Goal: Task Accomplishment & Management: Complete application form

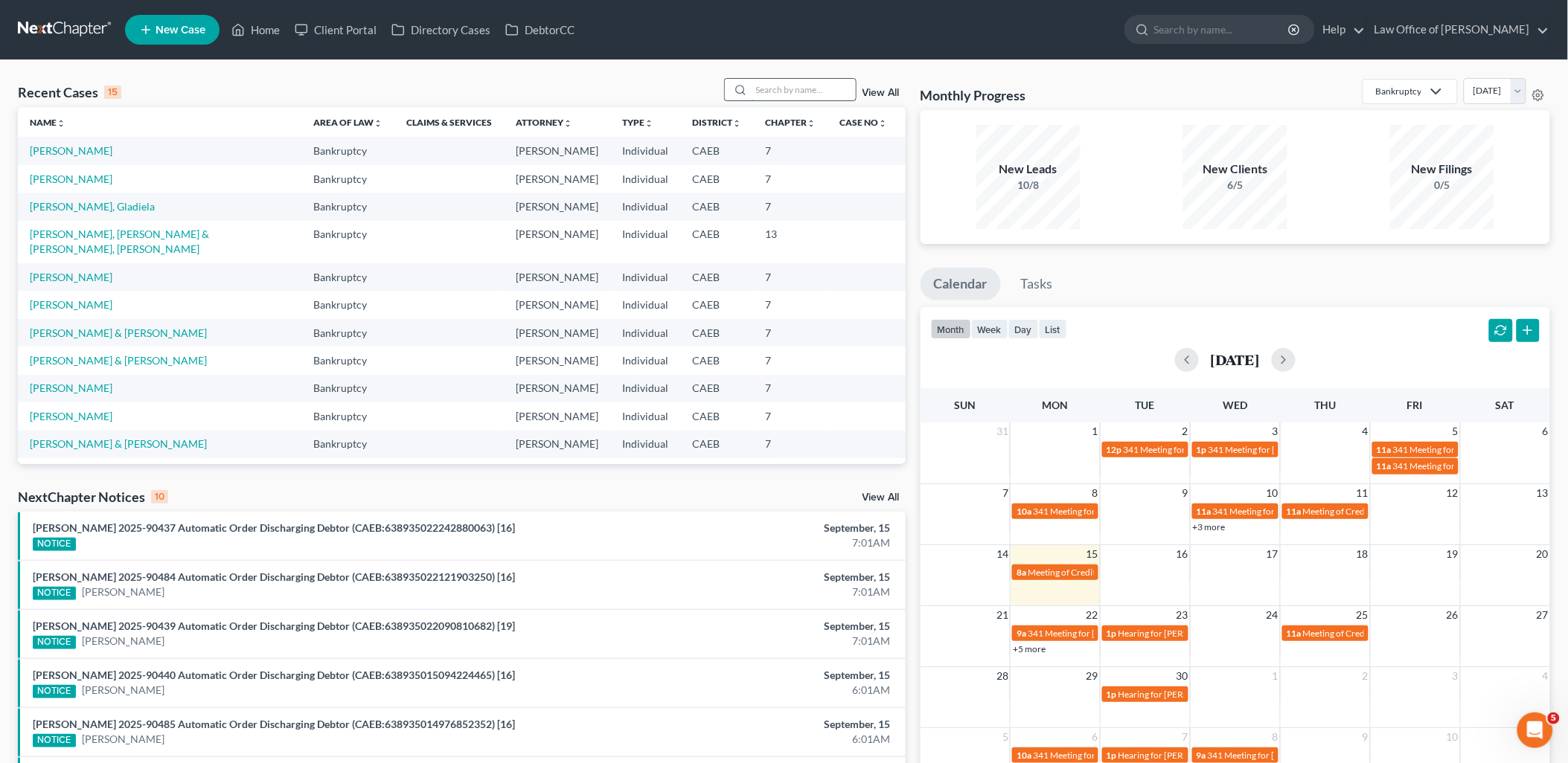
drag, startPoint x: 798, startPoint y: 88, endPoint x: 809, endPoint y: 89, distance: 11.0
click at [798, 88] on input "search" at bounding box center [803, 89] width 104 height 21
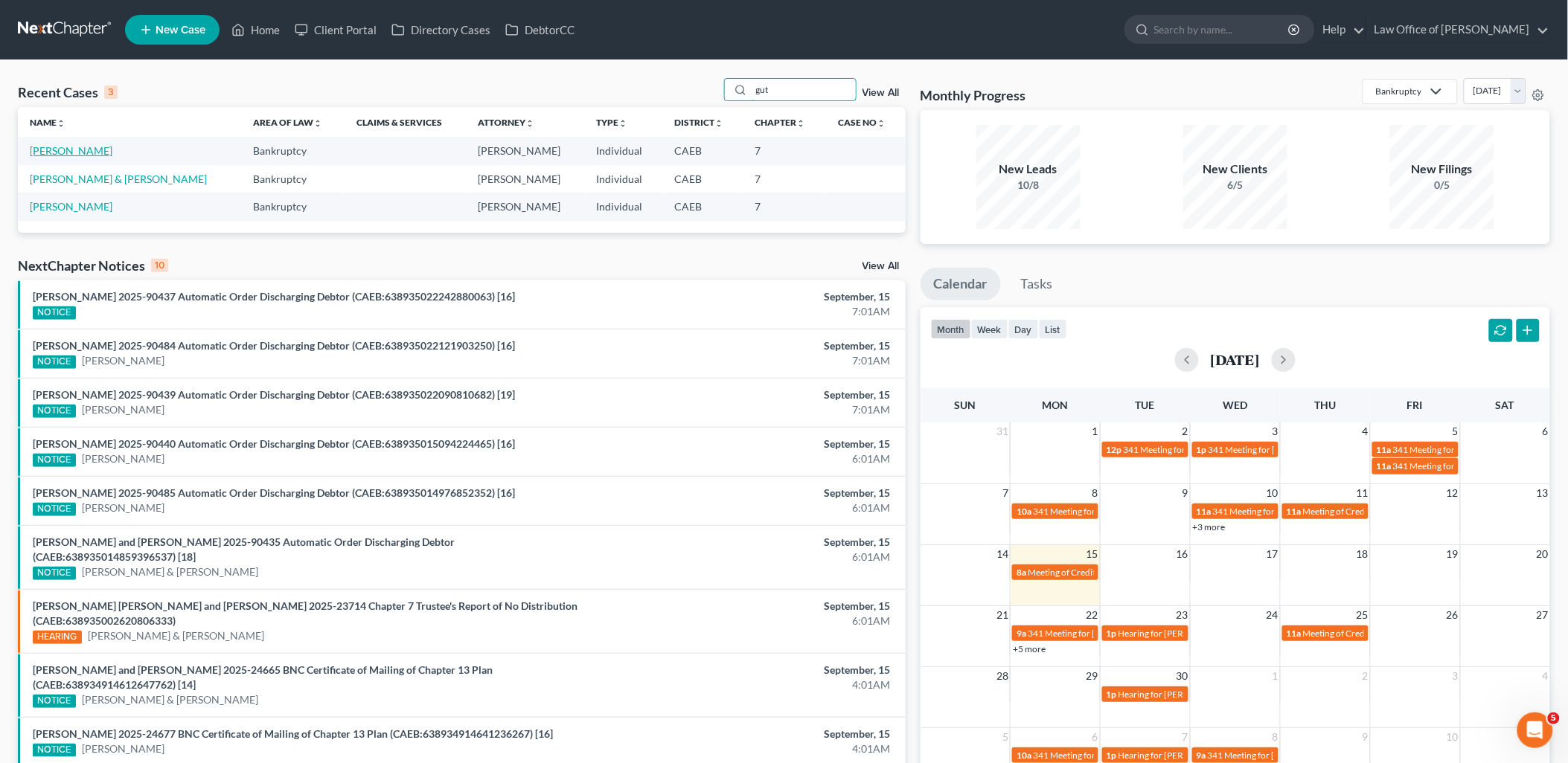
type input "gut"
click at [61, 148] on link "[PERSON_NAME]" at bounding box center [71, 151] width 82 height 13
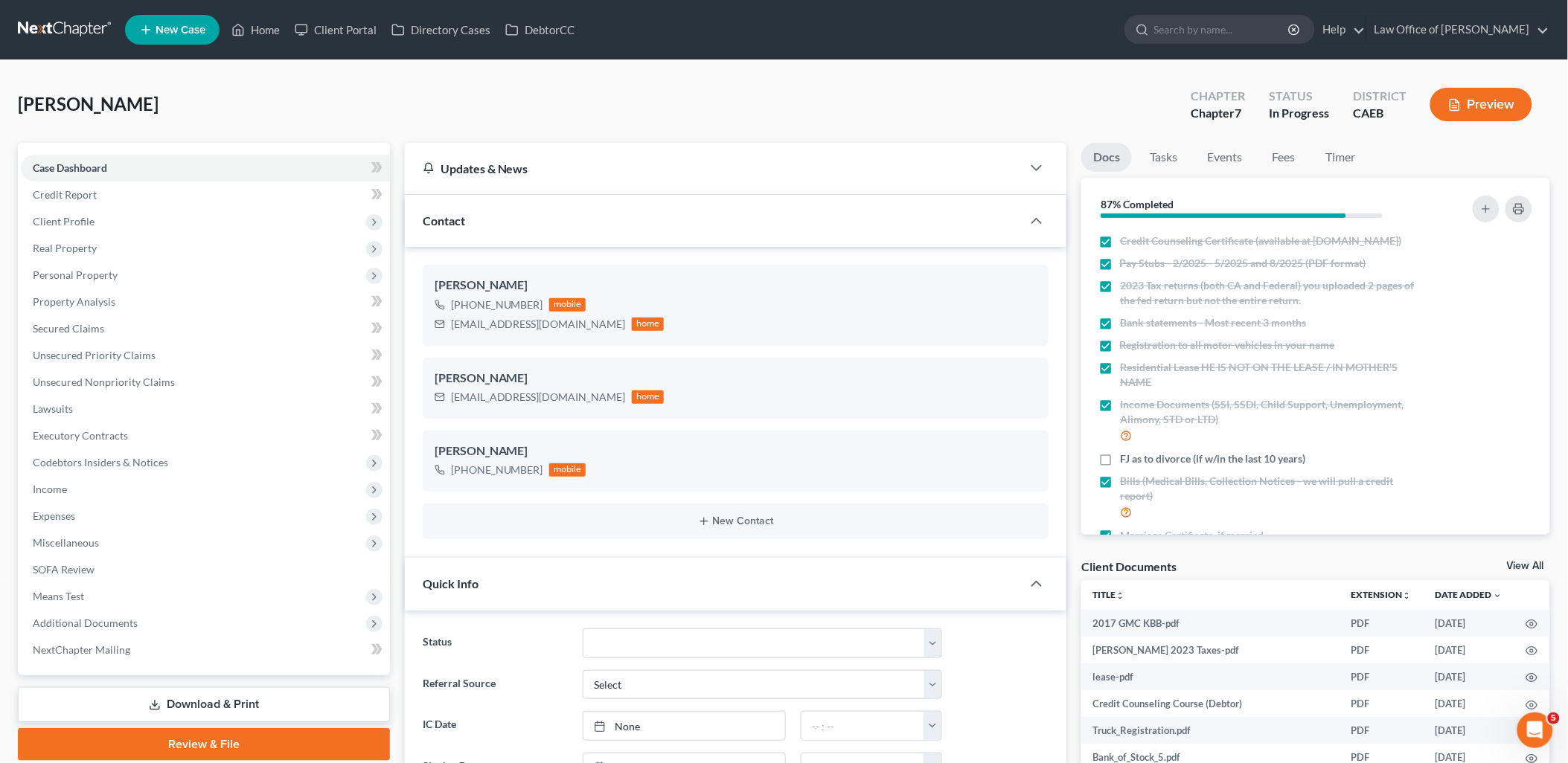
scroll to position [1784, 0]
click at [63, 220] on span "Client Profile" at bounding box center [64, 221] width 62 height 13
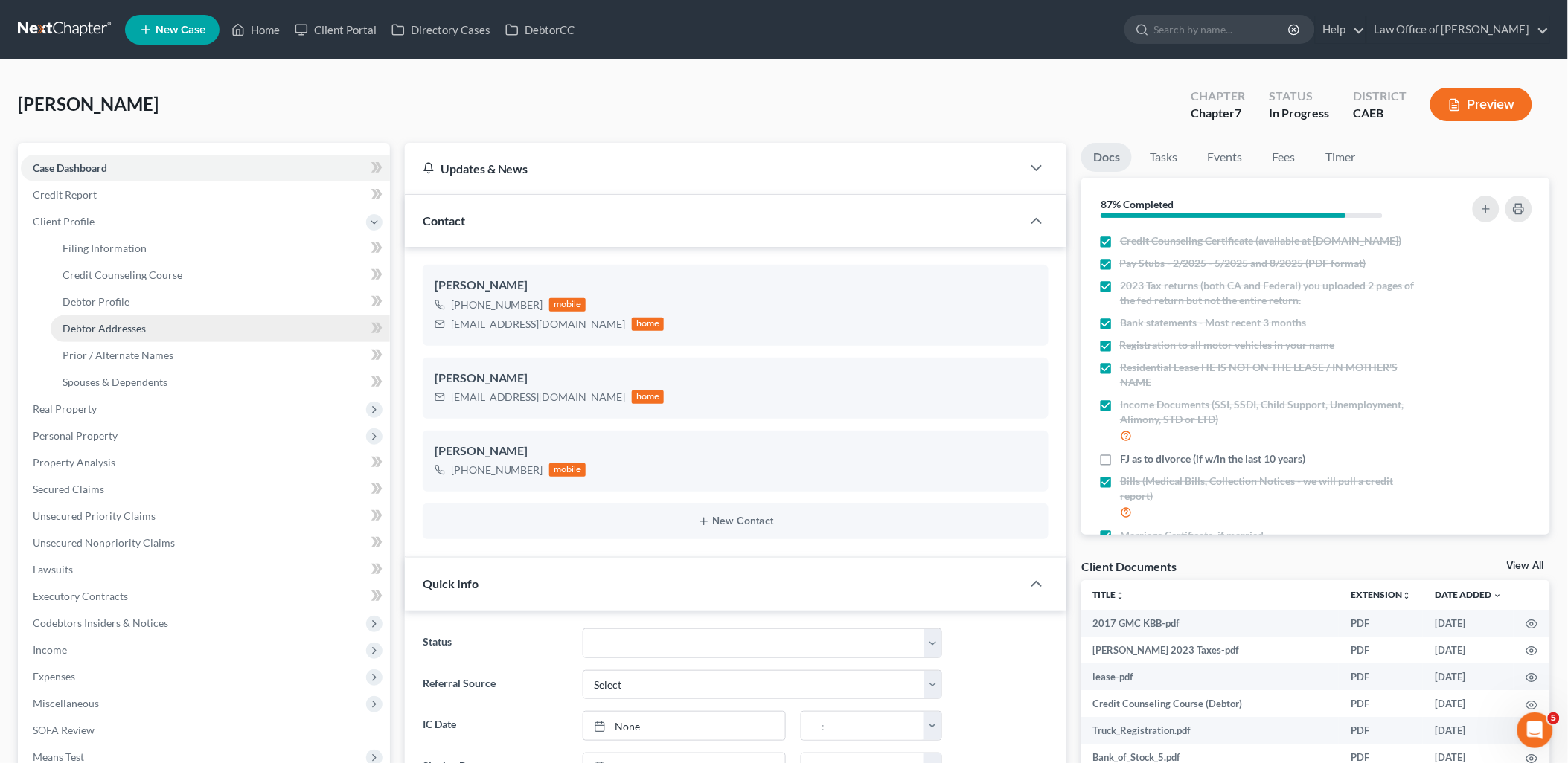
click at [121, 330] on span "Debtor Addresses" at bounding box center [104, 328] width 83 height 13
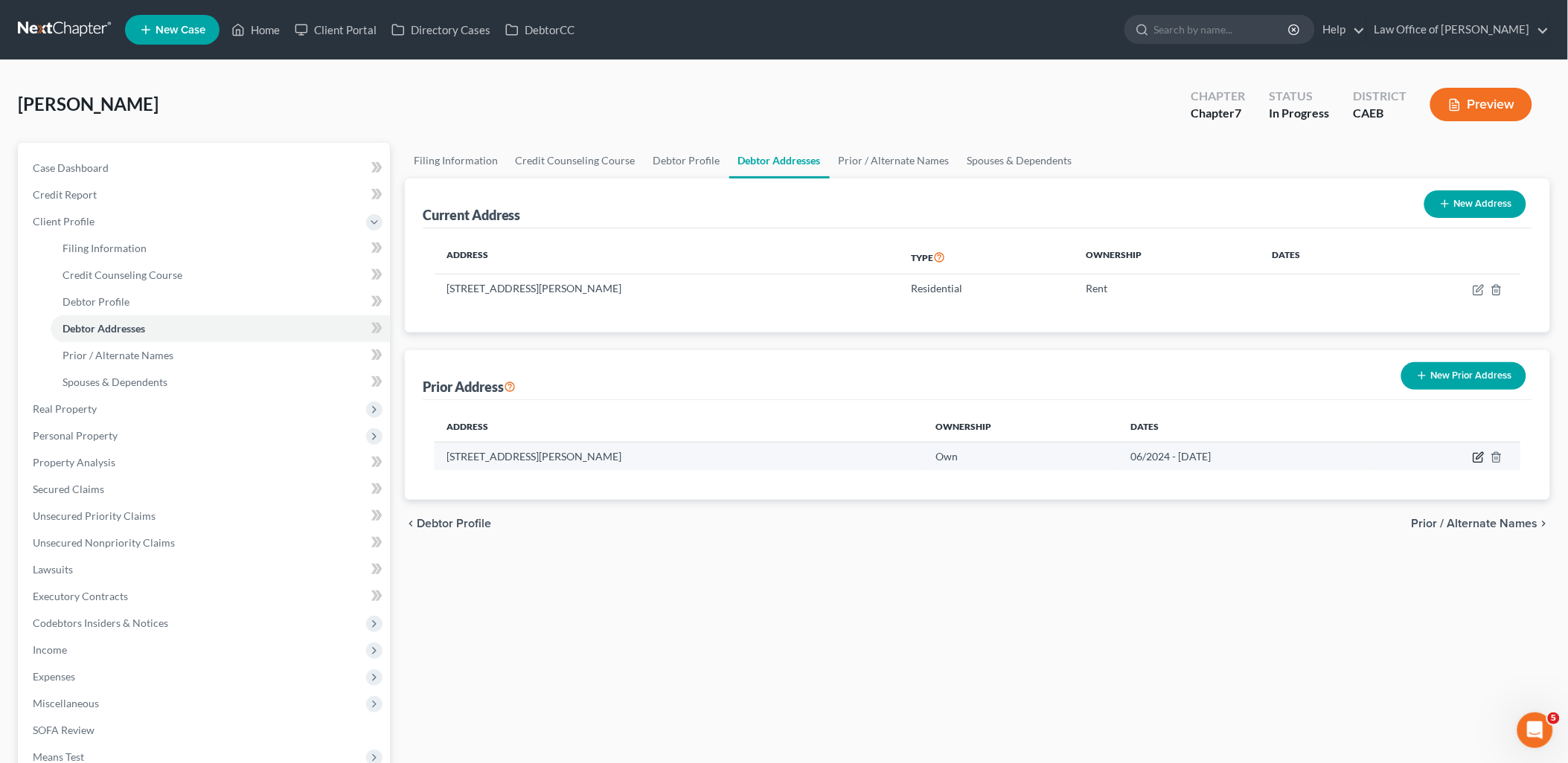
click at [1477, 455] on icon "button" at bounding box center [1478, 457] width 12 height 12
select select "4"
select select "49"
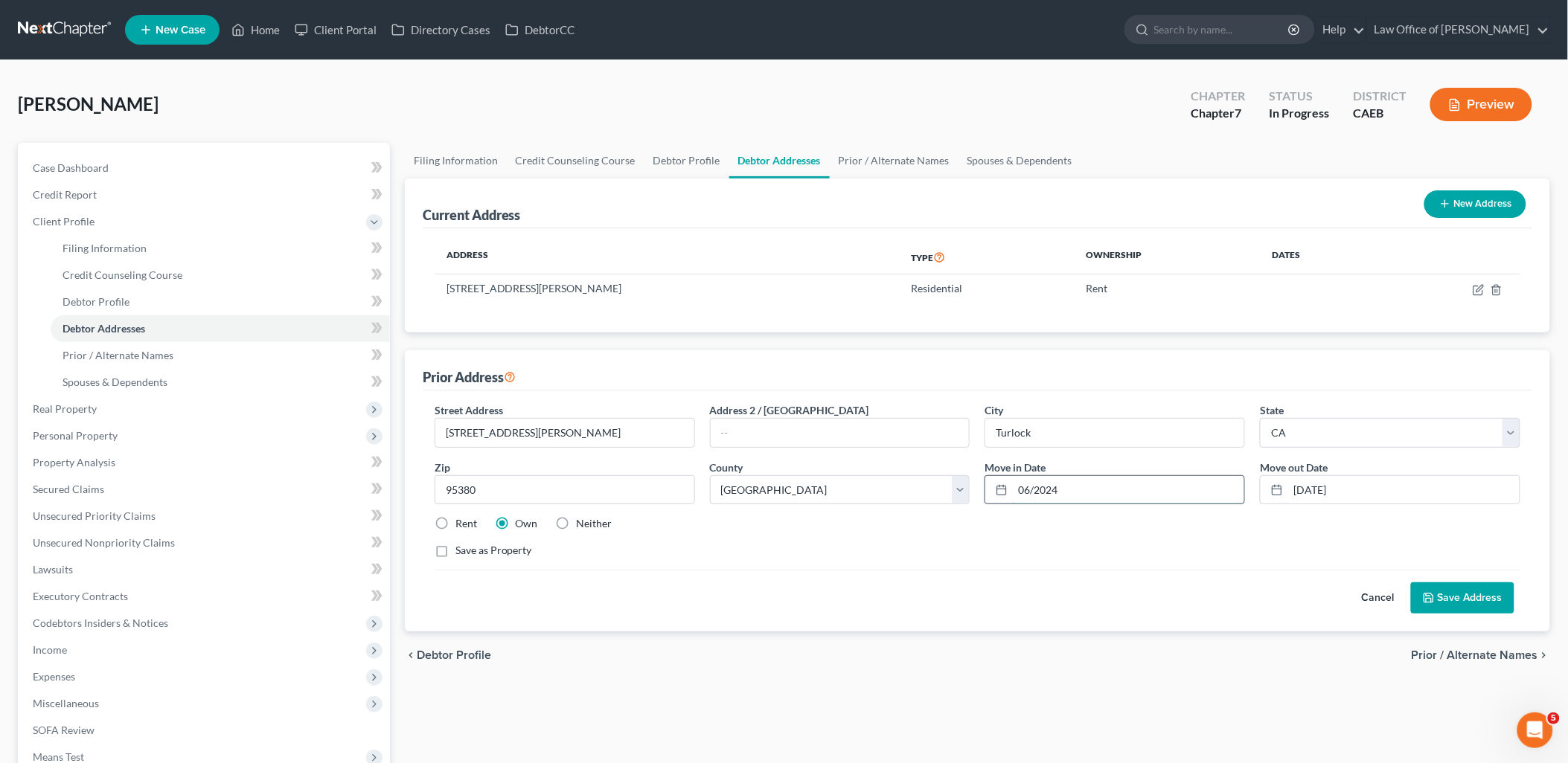
drag, startPoint x: 1021, startPoint y: 485, endPoint x: 1172, endPoint y: 482, distance: 151.0
click at [1160, 484] on input "06/2024" at bounding box center [1128, 491] width 232 height 28
type input "06/2022"
drag, startPoint x: 593, startPoint y: 520, endPoint x: 671, endPoint y: 516, distance: 78.1
click at [596, 521] on label "Neither" at bounding box center [594, 524] width 35 height 15
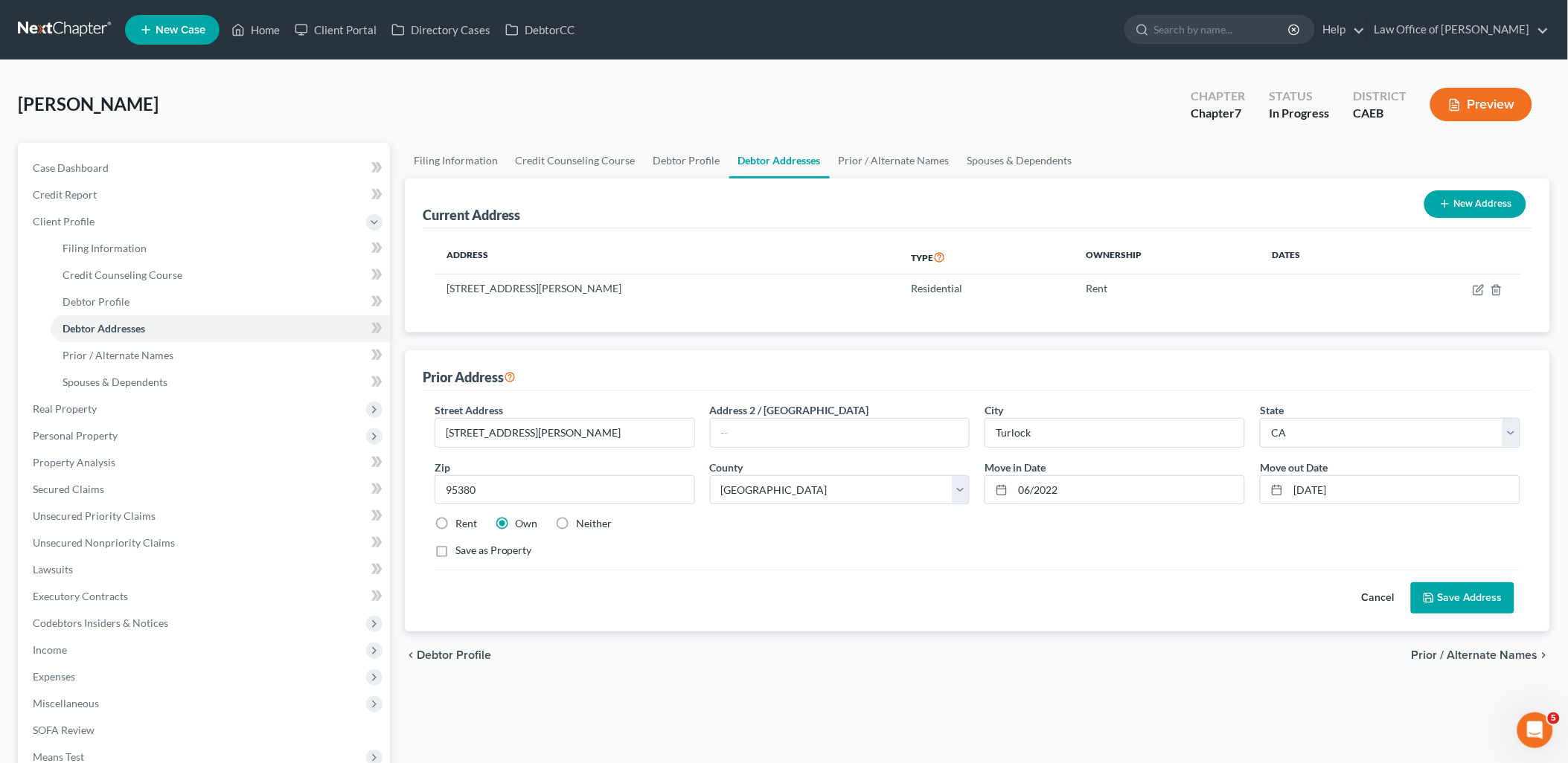
click at [576, 525] on label "Neither" at bounding box center [594, 524] width 35 height 15
click at [583, 525] on input "Neither" at bounding box center [587, 521] width 9 height 9
radio input "true"
click at [1440, 593] on button "Save Address" at bounding box center [1463, 598] width 104 height 31
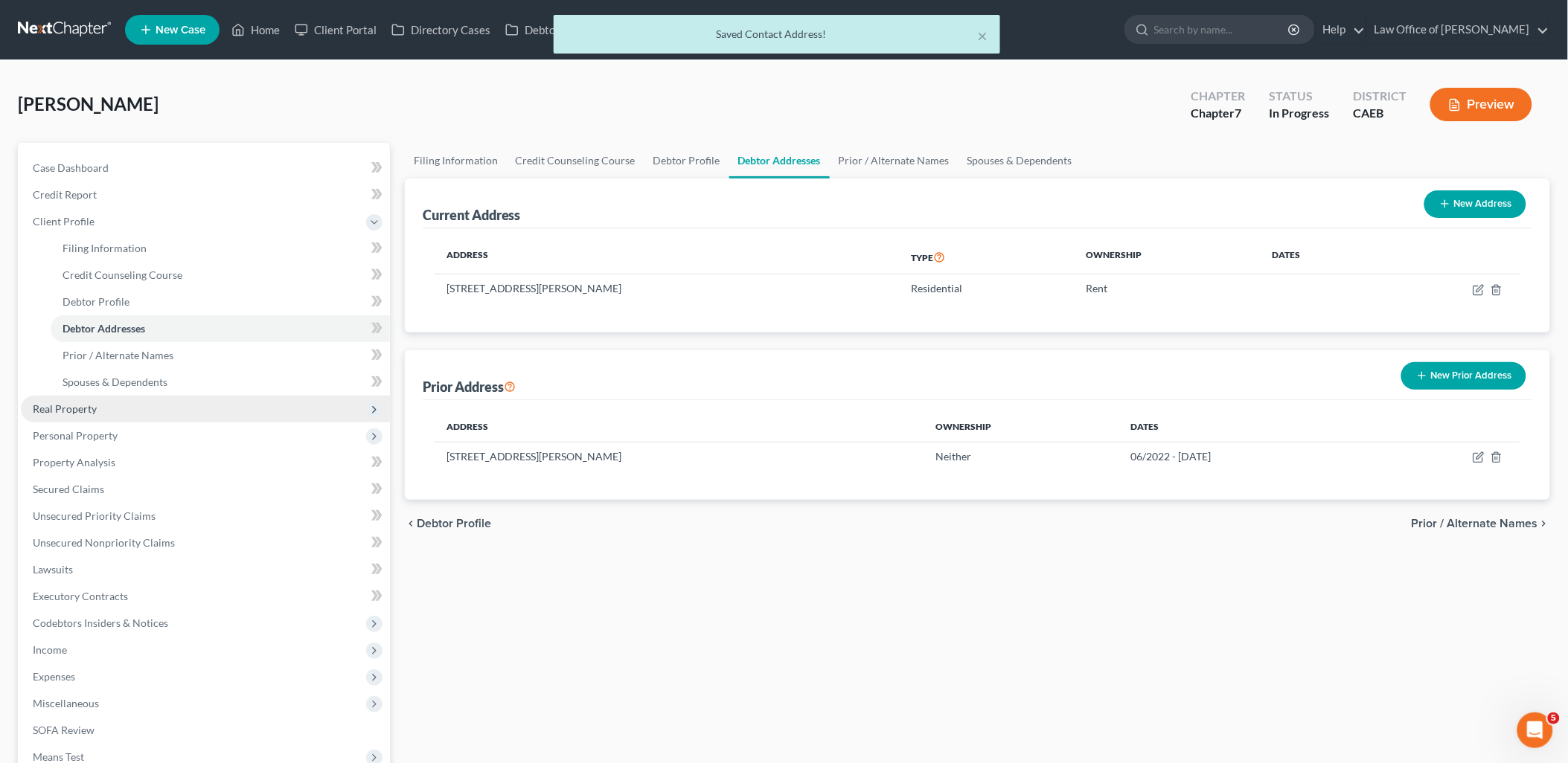
click at [53, 411] on span "Real Property" at bounding box center [65, 409] width 64 height 13
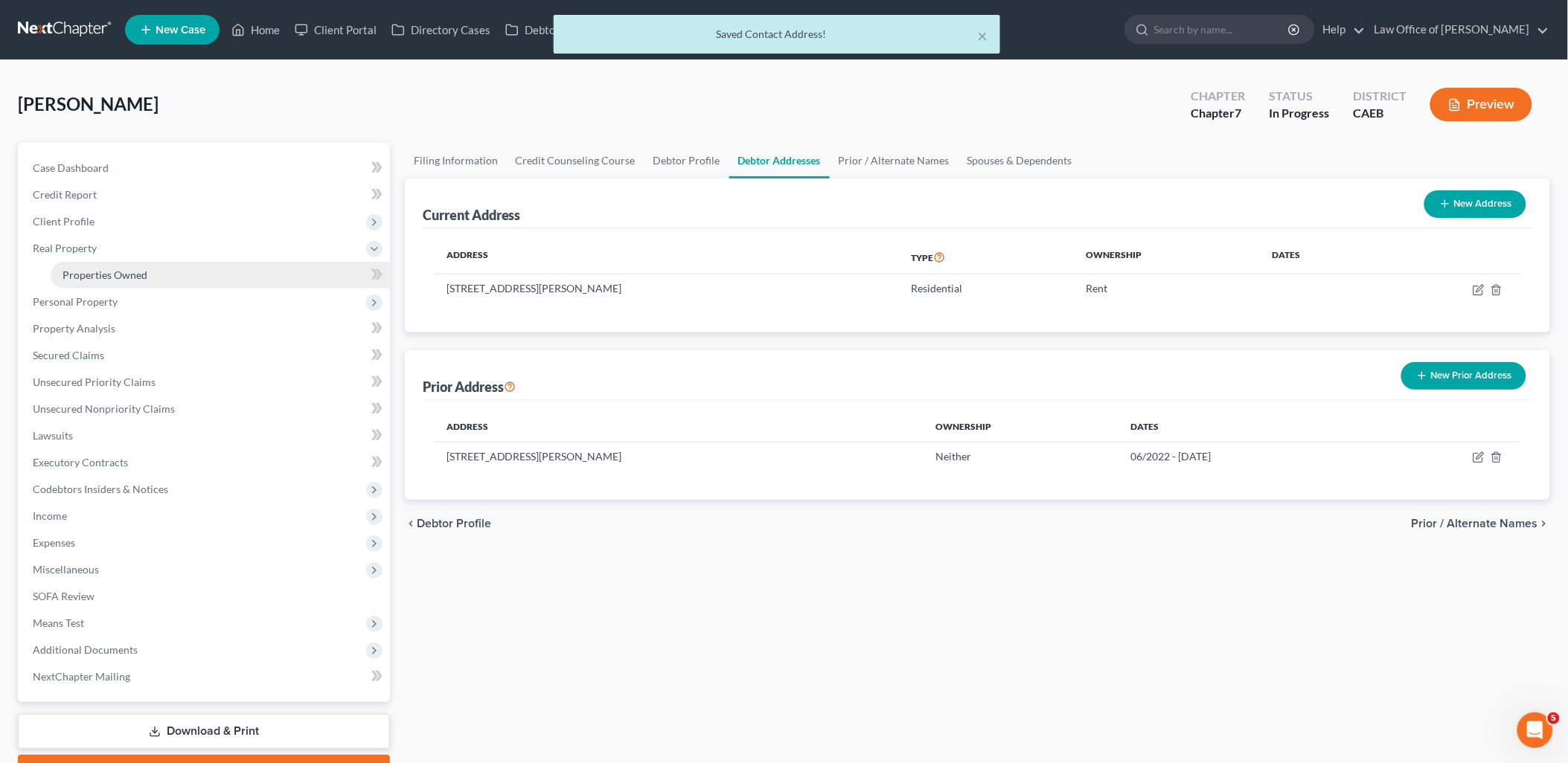
click at [101, 268] on span "Properties Owned" at bounding box center [105, 275] width 85 height 13
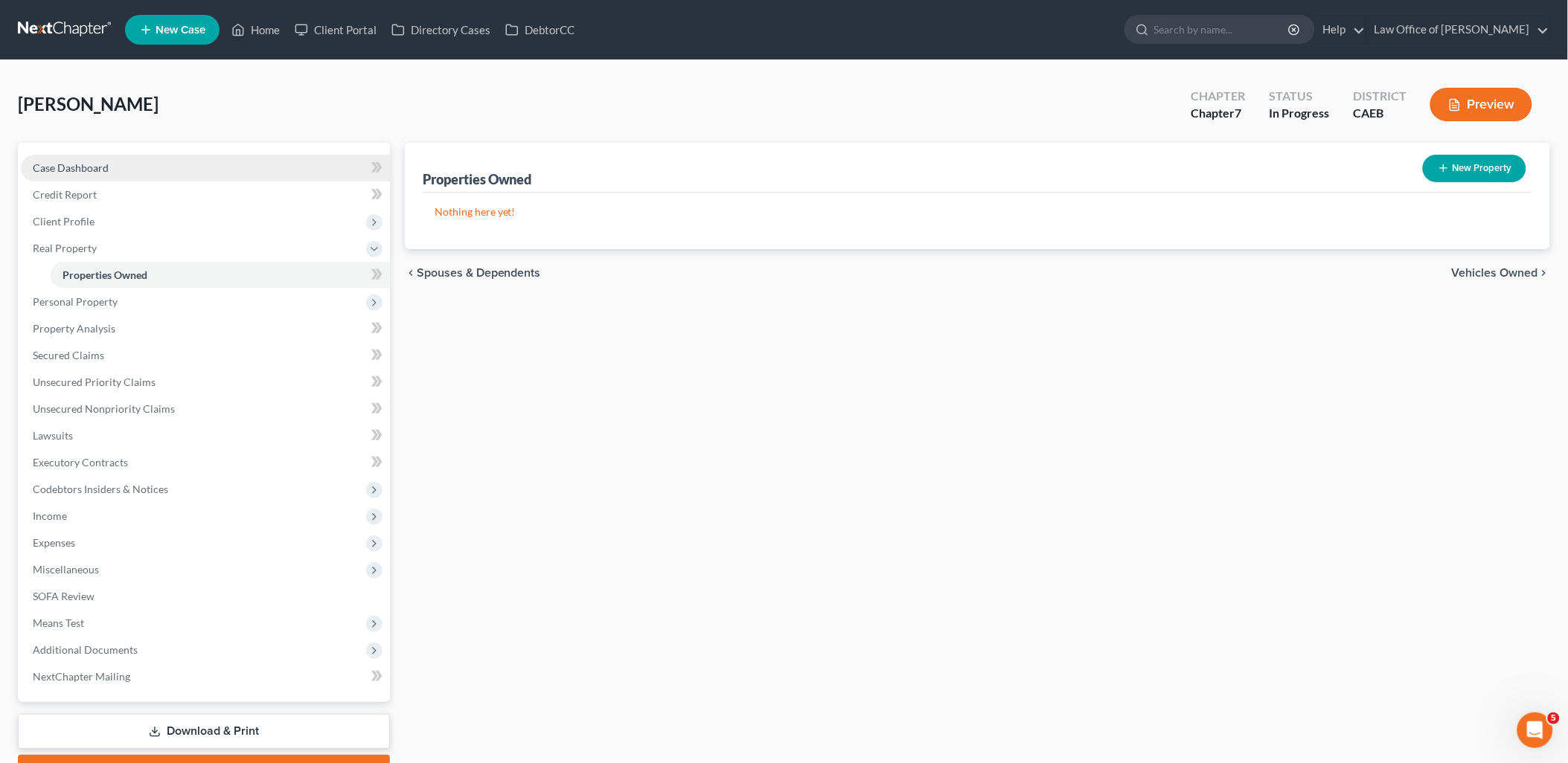
click at [69, 170] on span "Case Dashboard" at bounding box center [71, 168] width 76 height 13
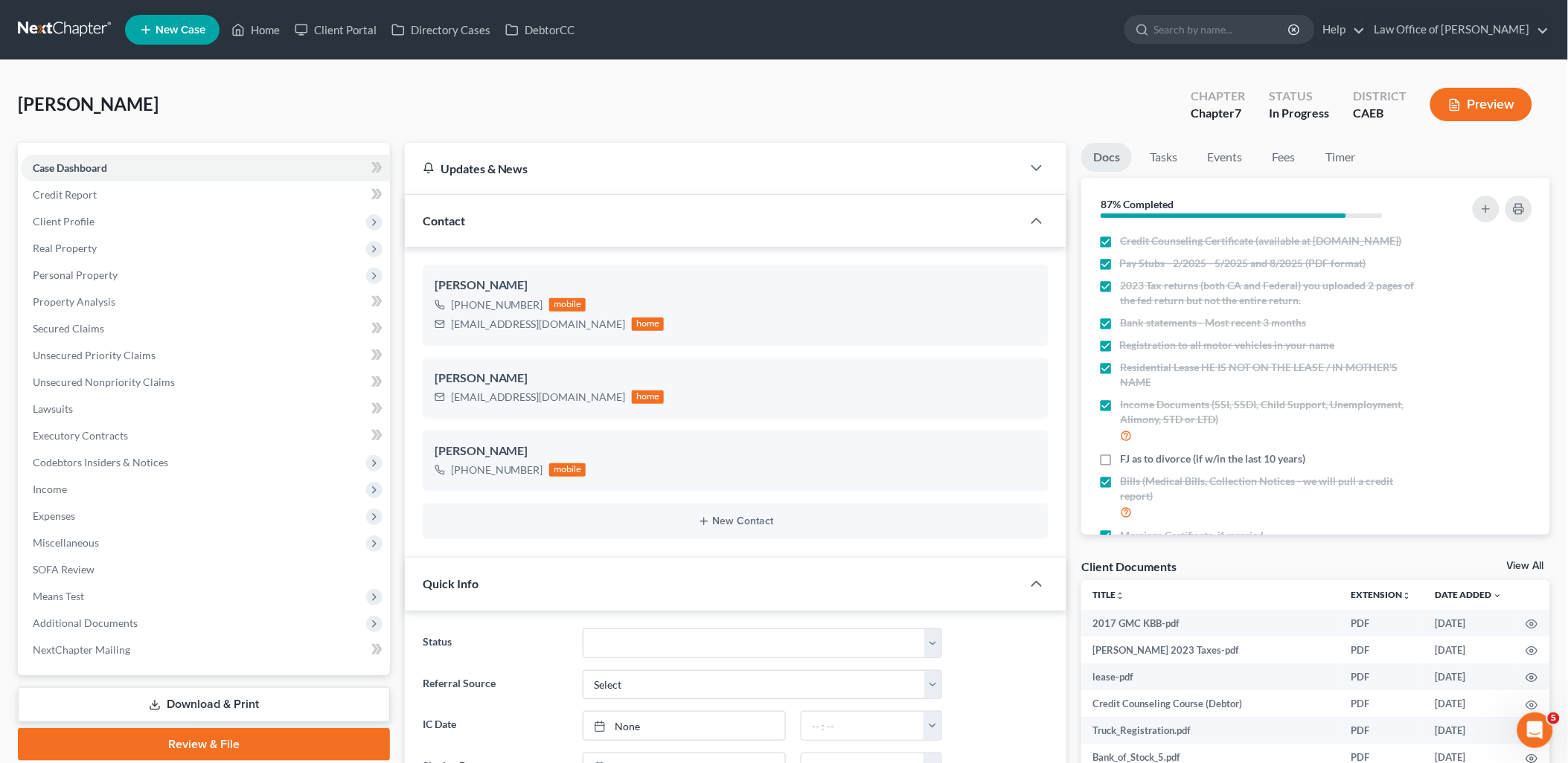
scroll to position [1784, 0]
click at [49, 487] on span "Income" at bounding box center [50, 489] width 35 height 13
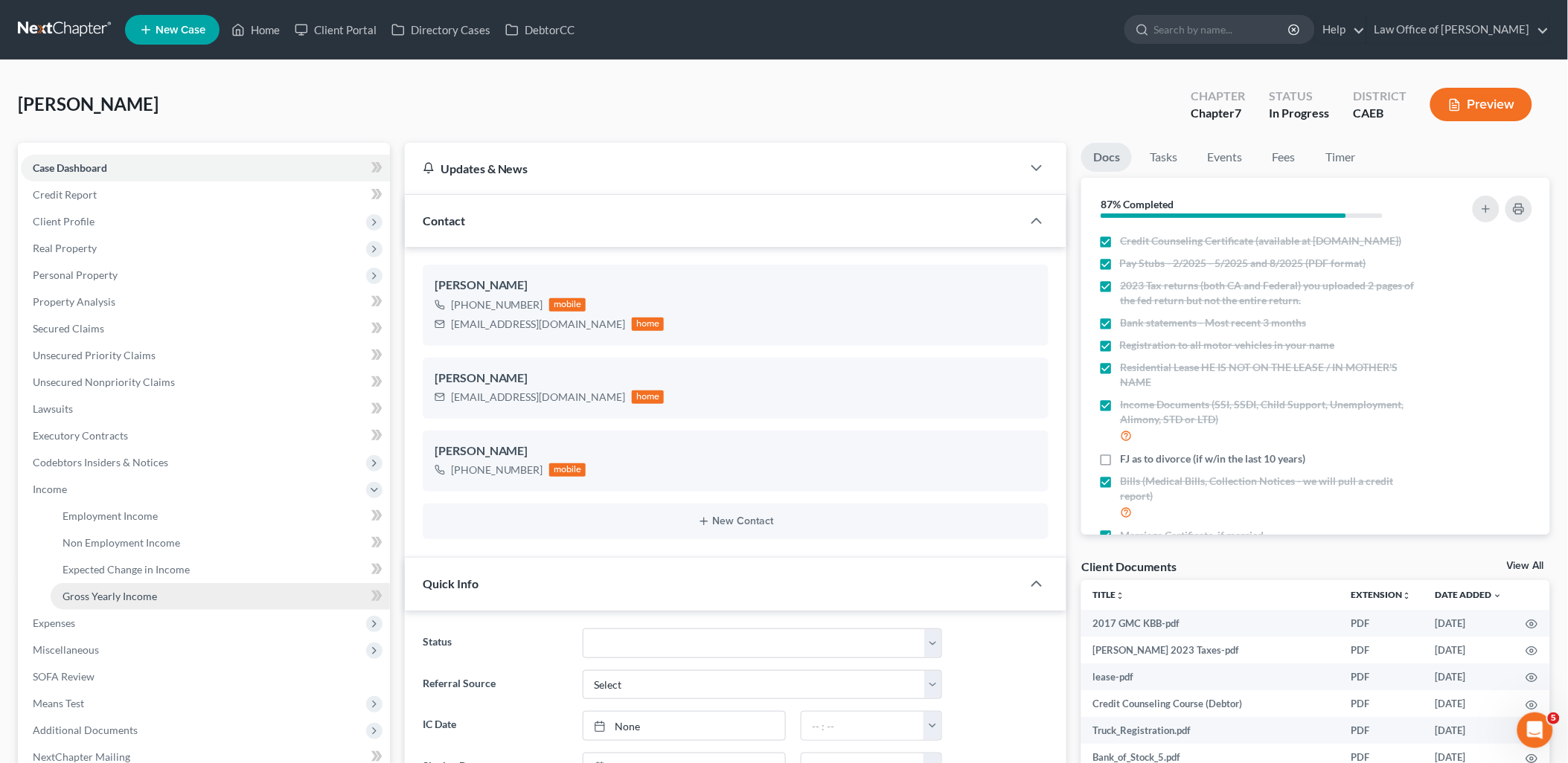
click at [86, 600] on span "Gross Yearly Income" at bounding box center [110, 597] width 94 height 13
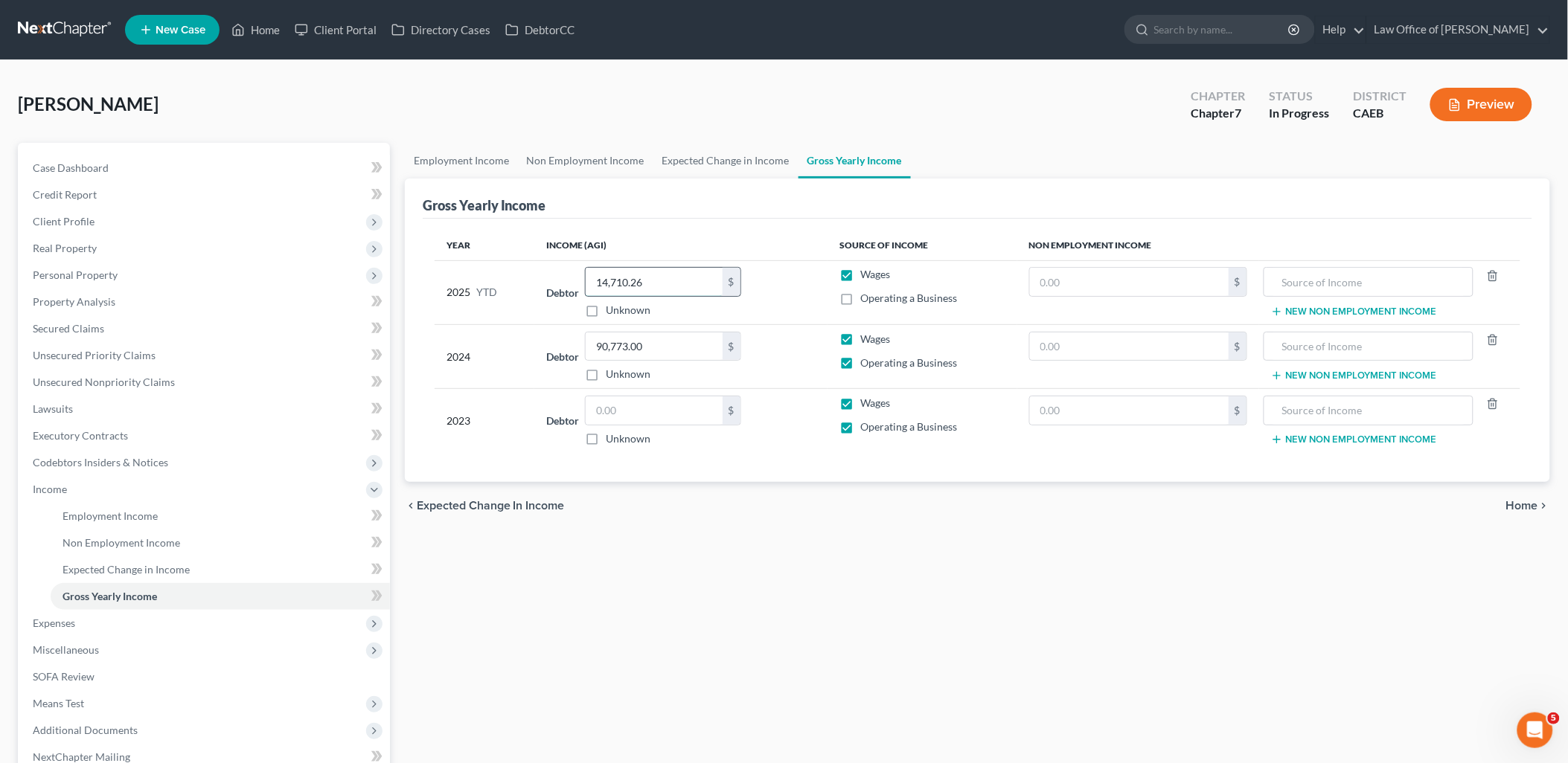
click at [674, 276] on input "14,710.26" at bounding box center [654, 282] width 137 height 28
type input "21,130.14"
click at [43, 164] on span "Case Dashboard" at bounding box center [71, 168] width 76 height 13
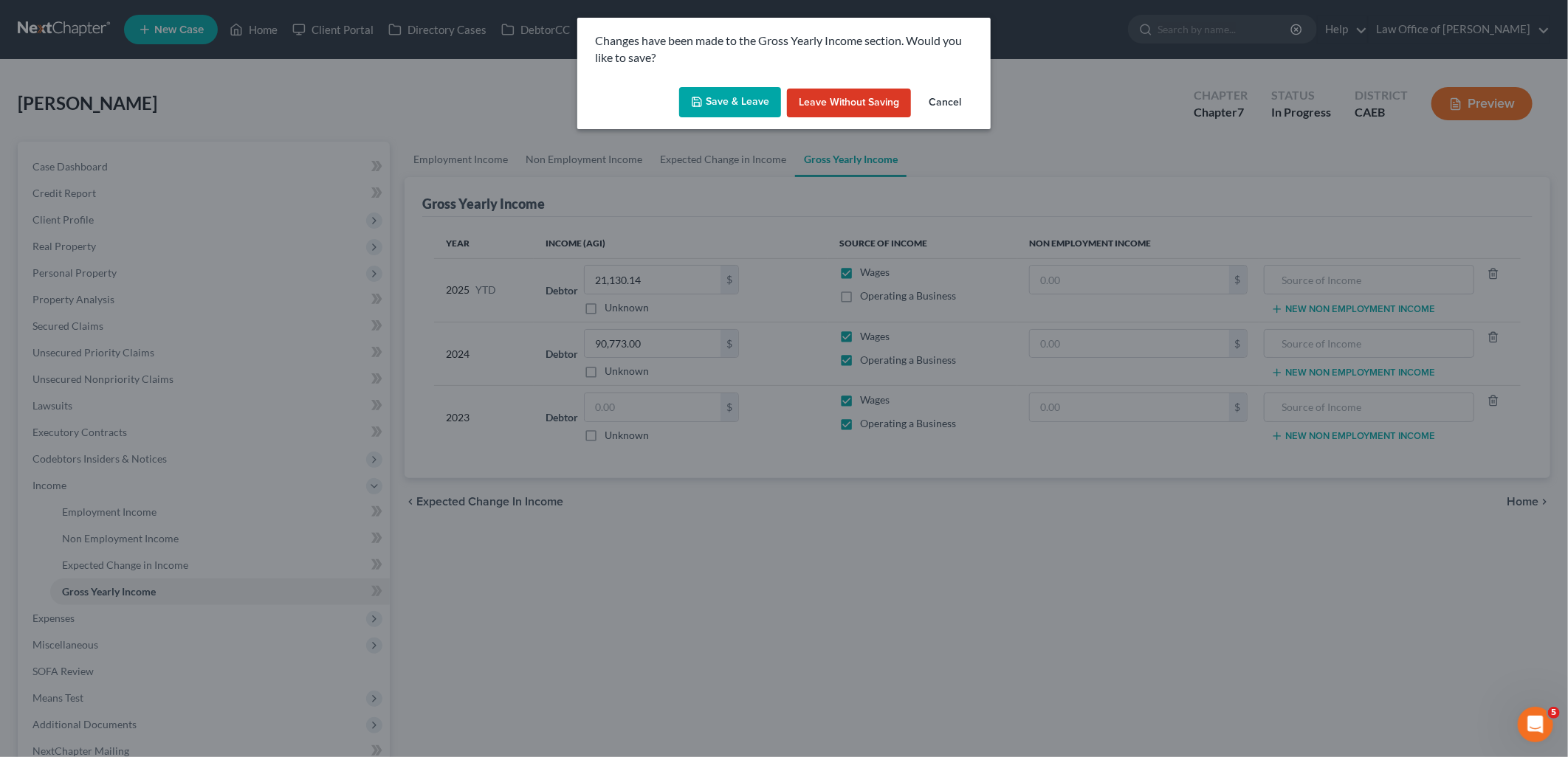
click at [728, 97] on button "Save & Leave" at bounding box center [730, 103] width 102 height 31
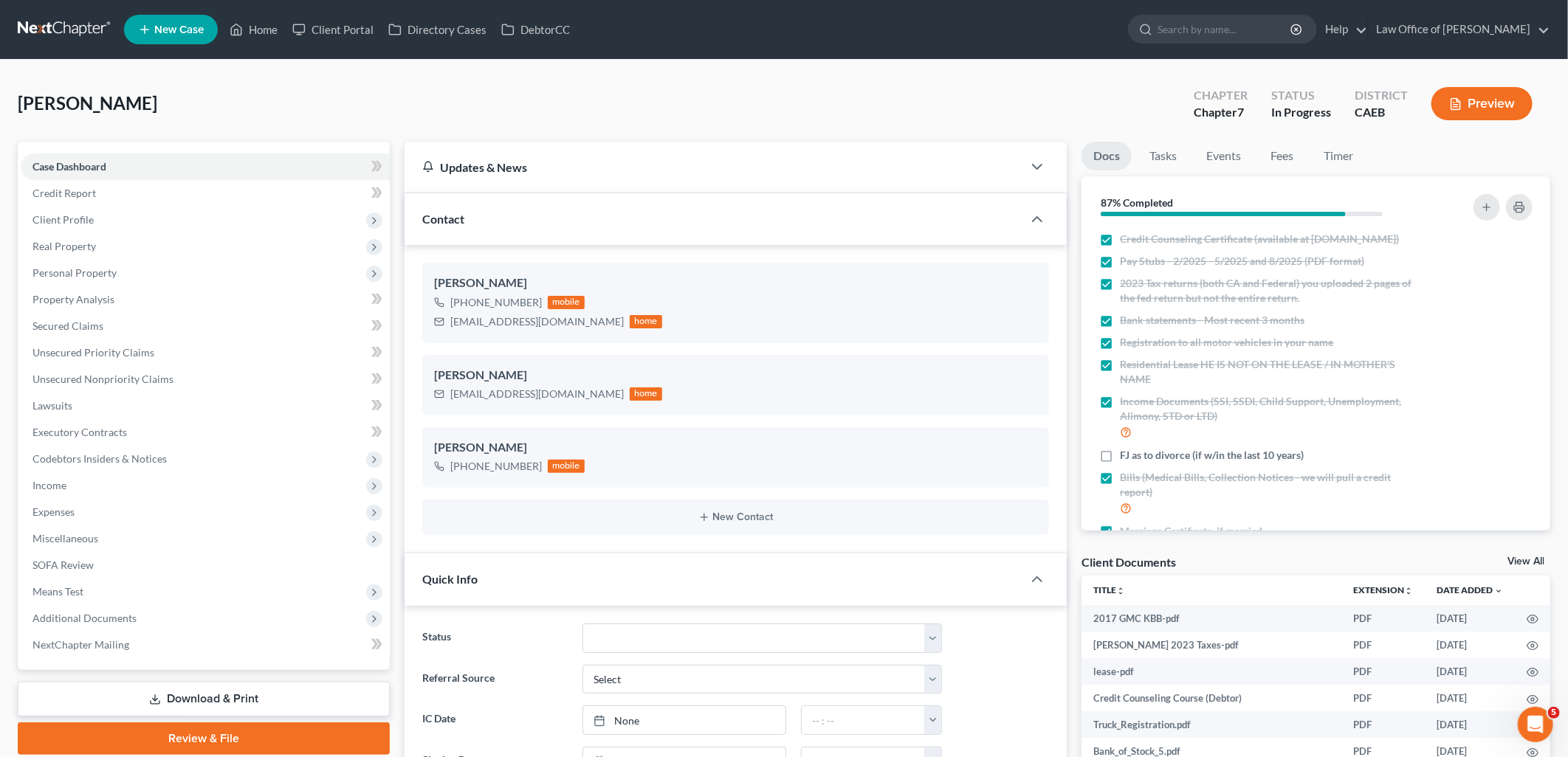
drag, startPoint x: 48, startPoint y: 166, endPoint x: 1544, endPoint y: 368, distance: 1509.6
click at [49, 165] on span "Case Dashboard" at bounding box center [69, 167] width 74 height 12
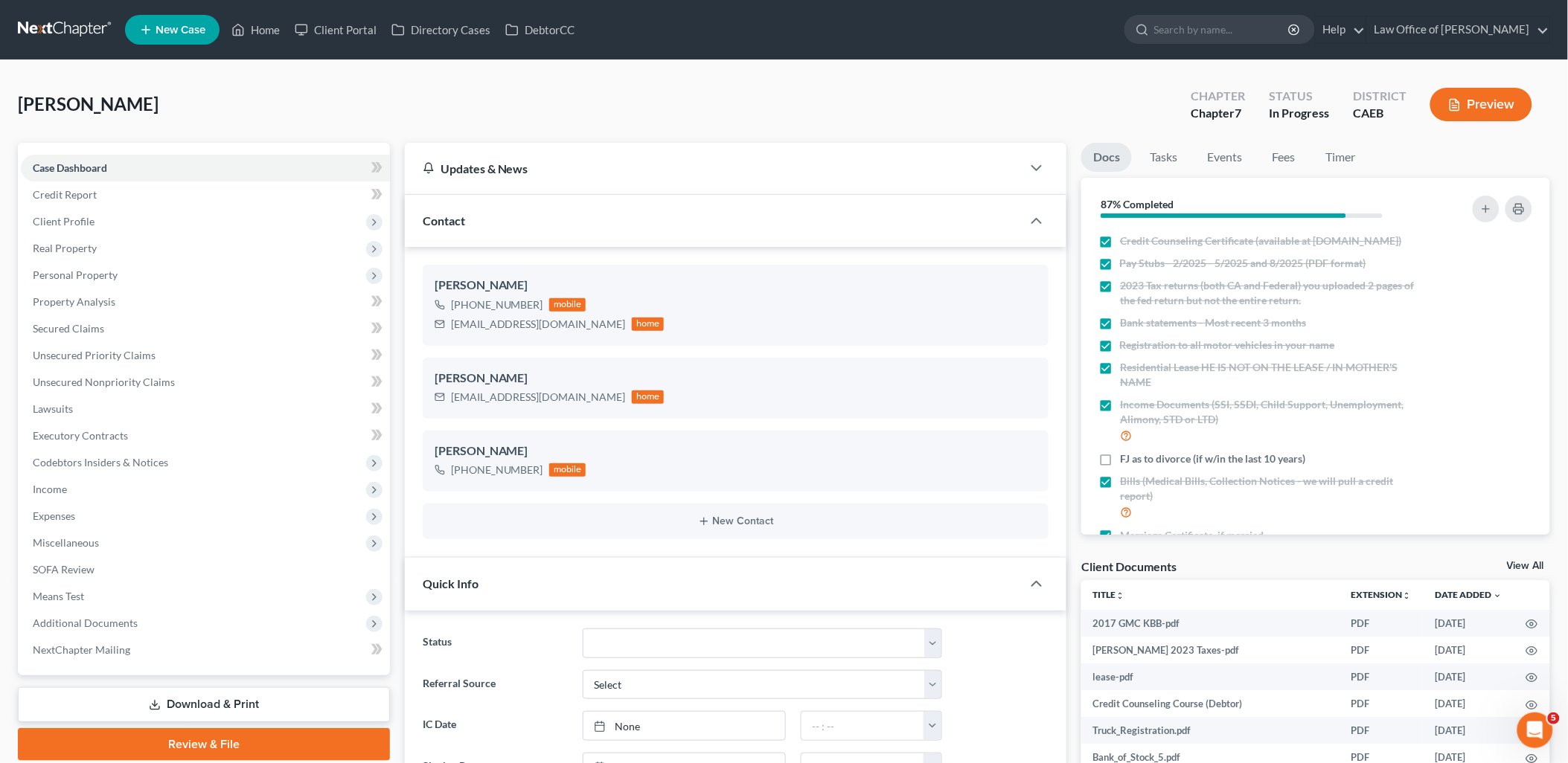
scroll to position [1784, 0]
click at [1524, 564] on link "View All" at bounding box center [1525, 566] width 37 height 10
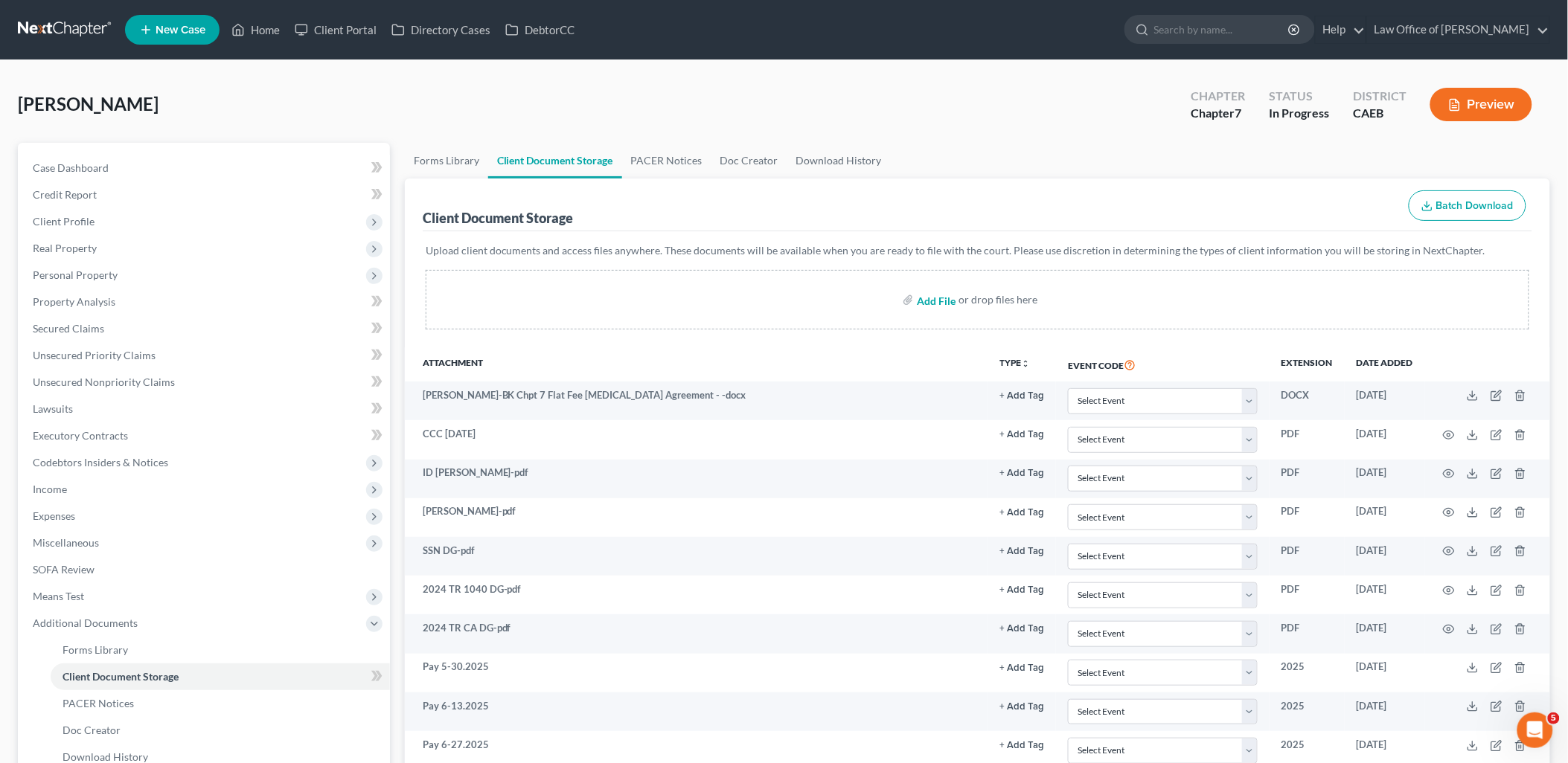
click at [926, 298] on input "file" at bounding box center [934, 300] width 35 height 27
type input "C:\fakepath\Attachment-1 2.pdf"
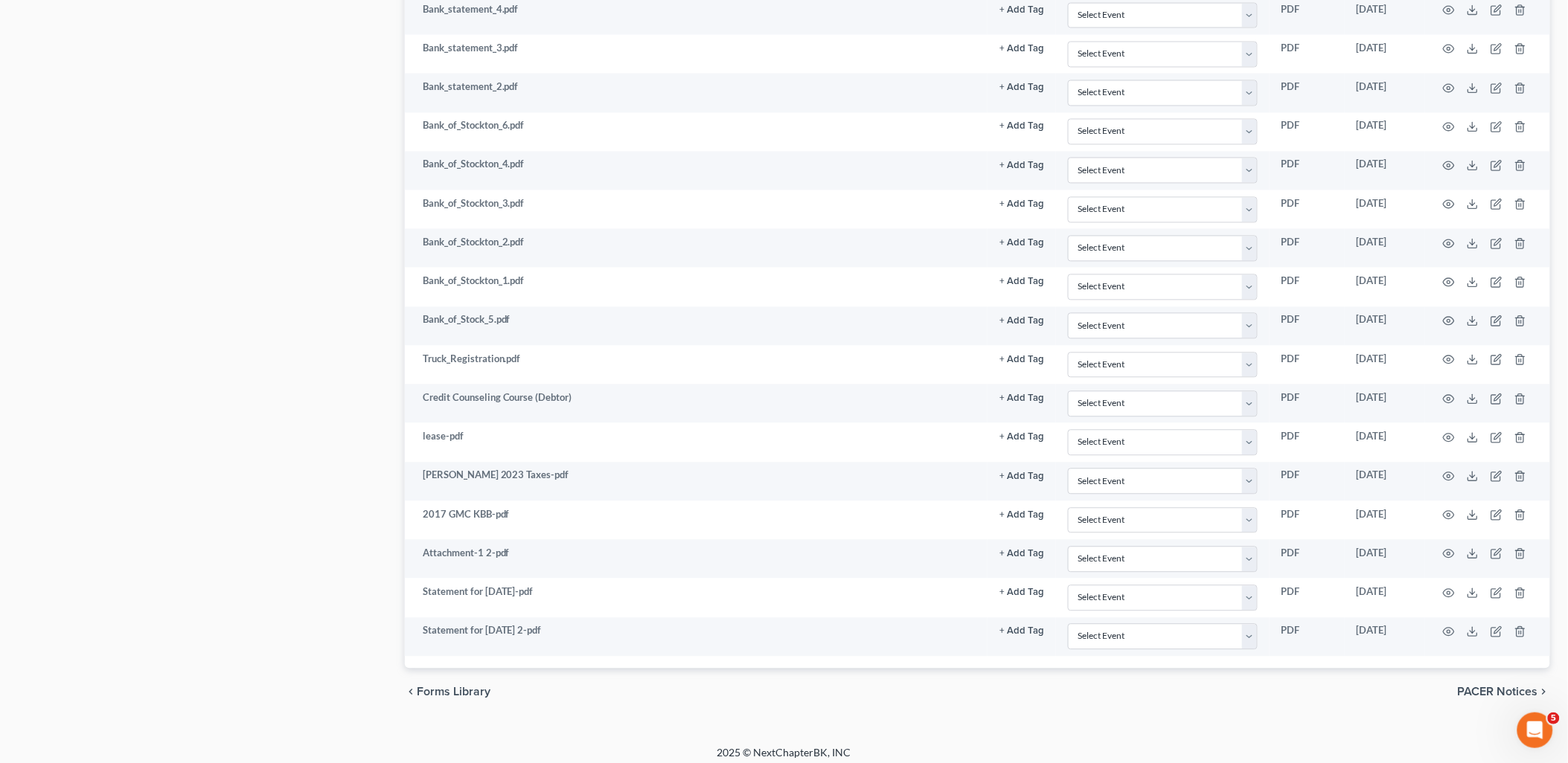
scroll to position [1021, 0]
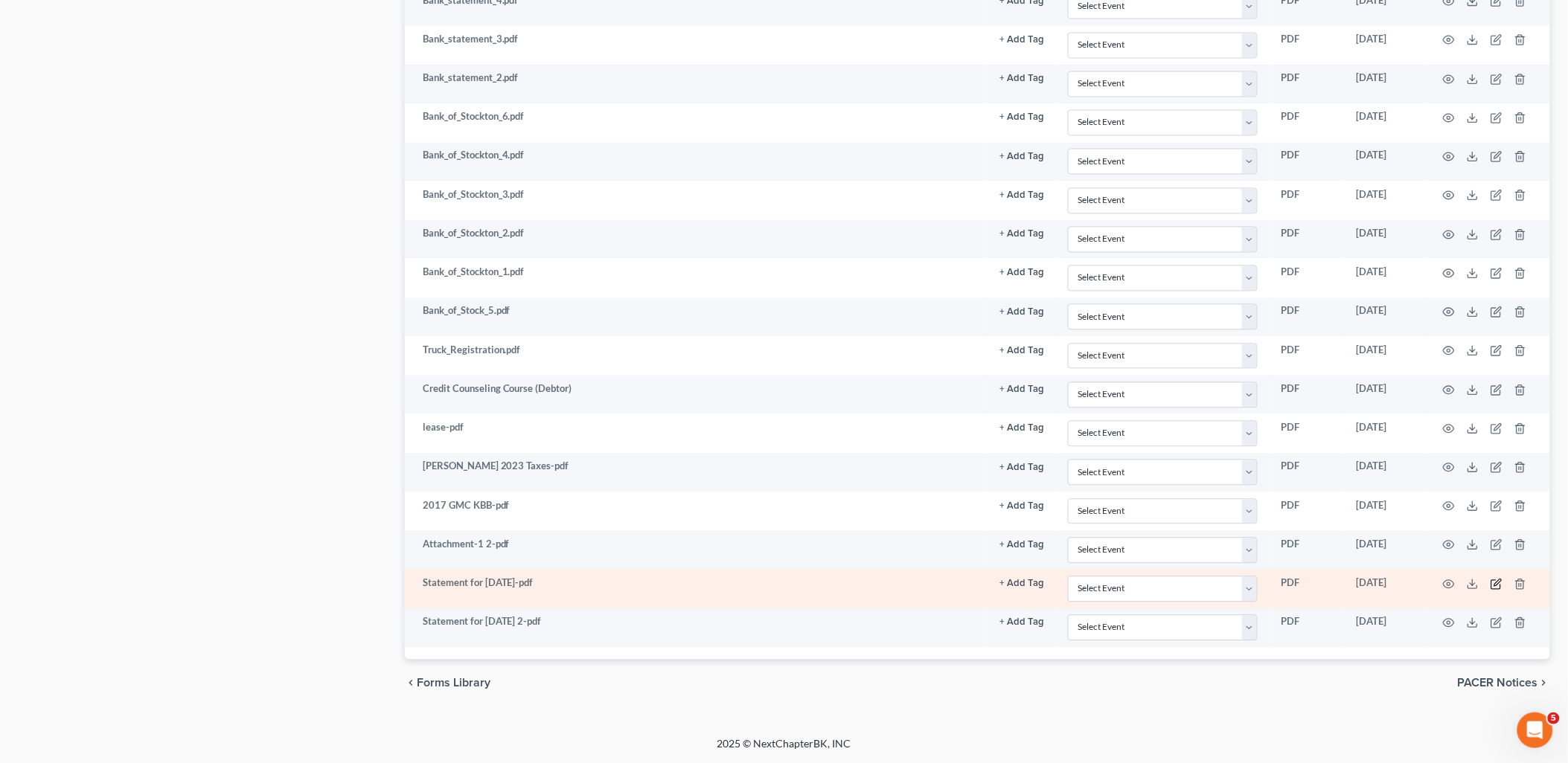
click at [1498, 586] on icon "button" at bounding box center [1496, 583] width 12 height 12
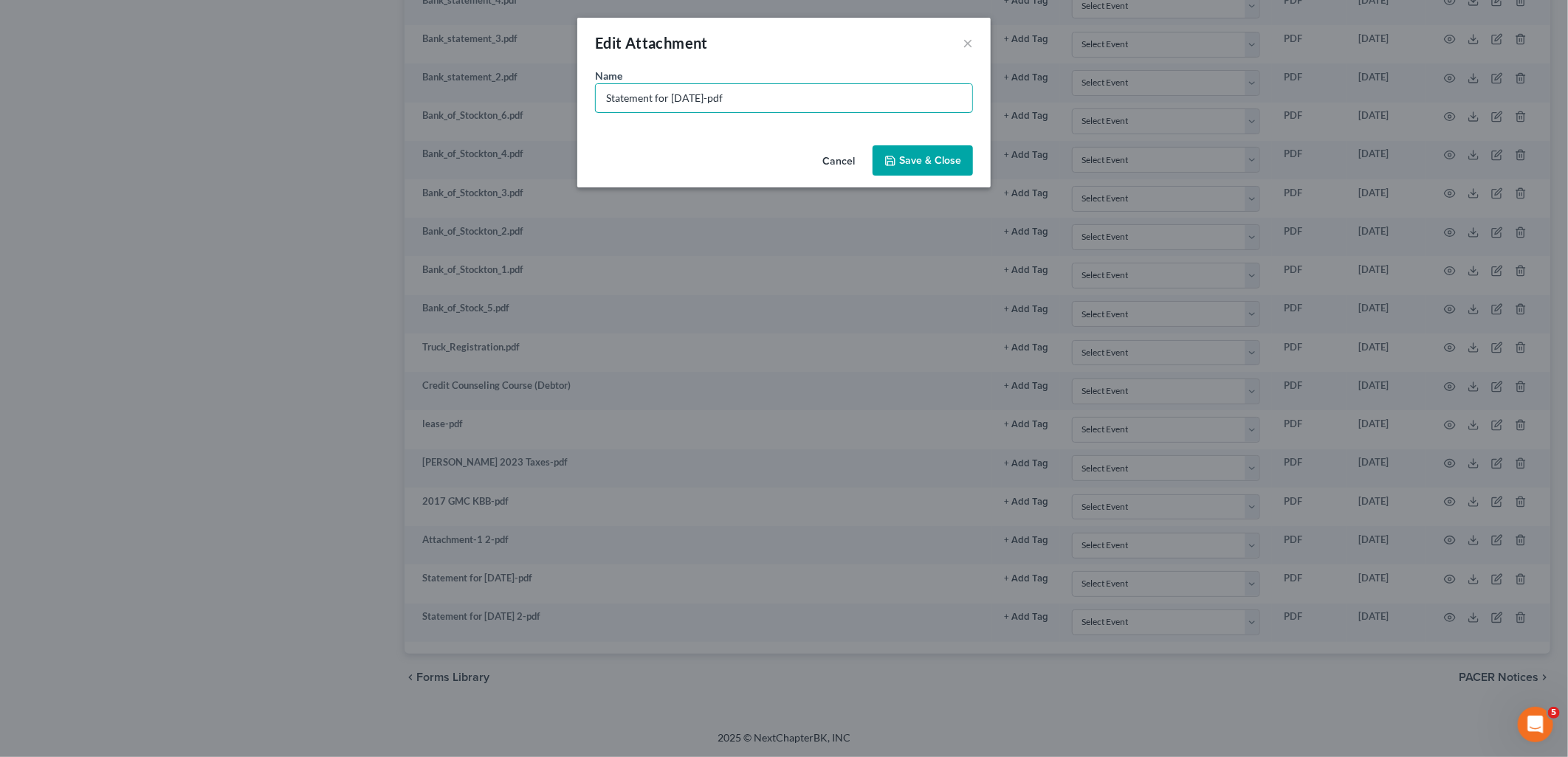
drag, startPoint x: 670, startPoint y: 94, endPoint x: 500, endPoint y: 106, distance: 170.4
click at [502, 105] on div "Edit Attachment × Name * Statement for [DATE]-pdf Cancel Save & Close" at bounding box center [784, 378] width 1568 height 757
type input "Pay [DATE]"
click at [925, 164] on span "Save & Close" at bounding box center [930, 160] width 62 height 12
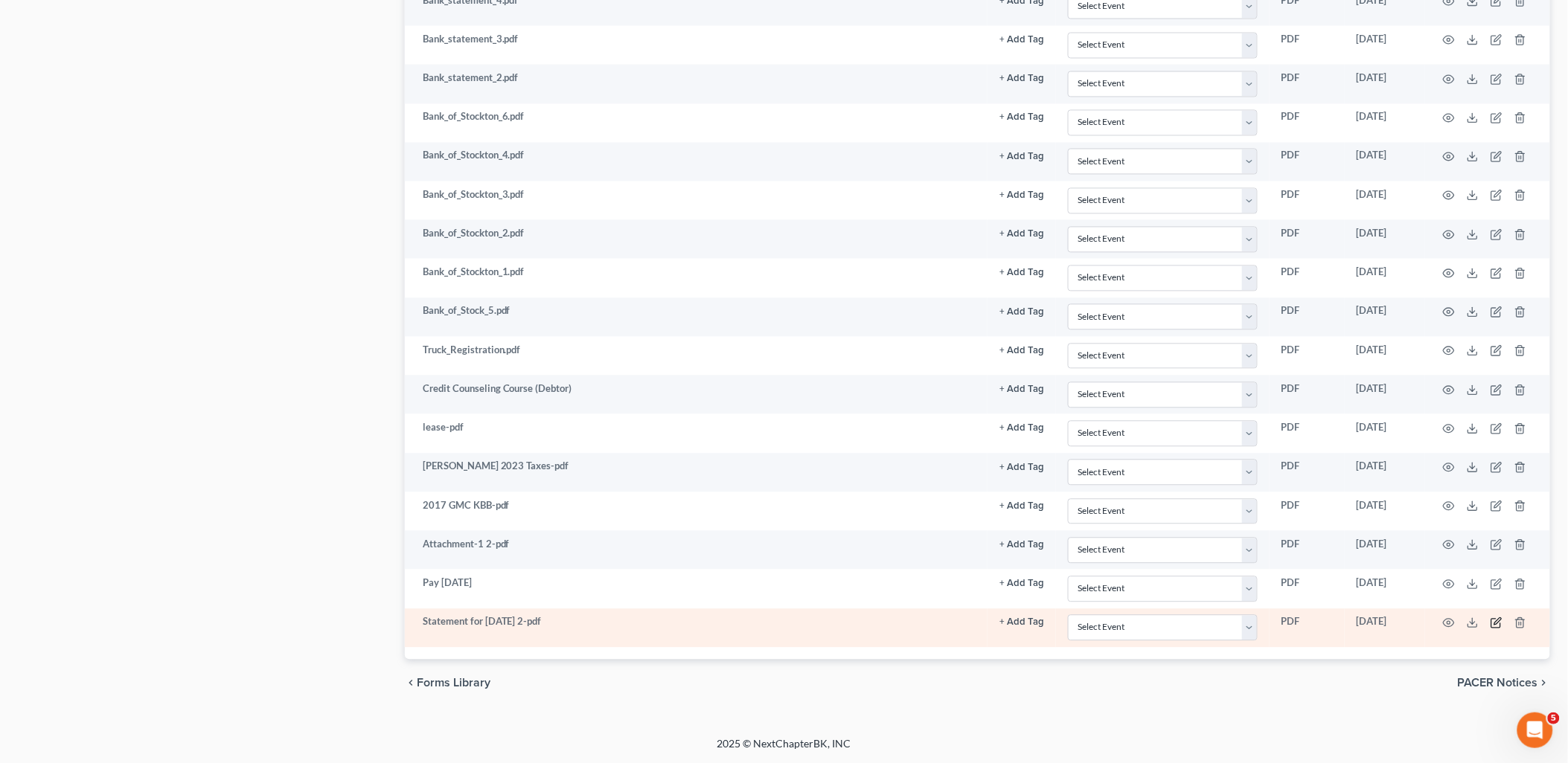
click at [1501, 620] on icon "button" at bounding box center [1497, 621] width 7 height 7
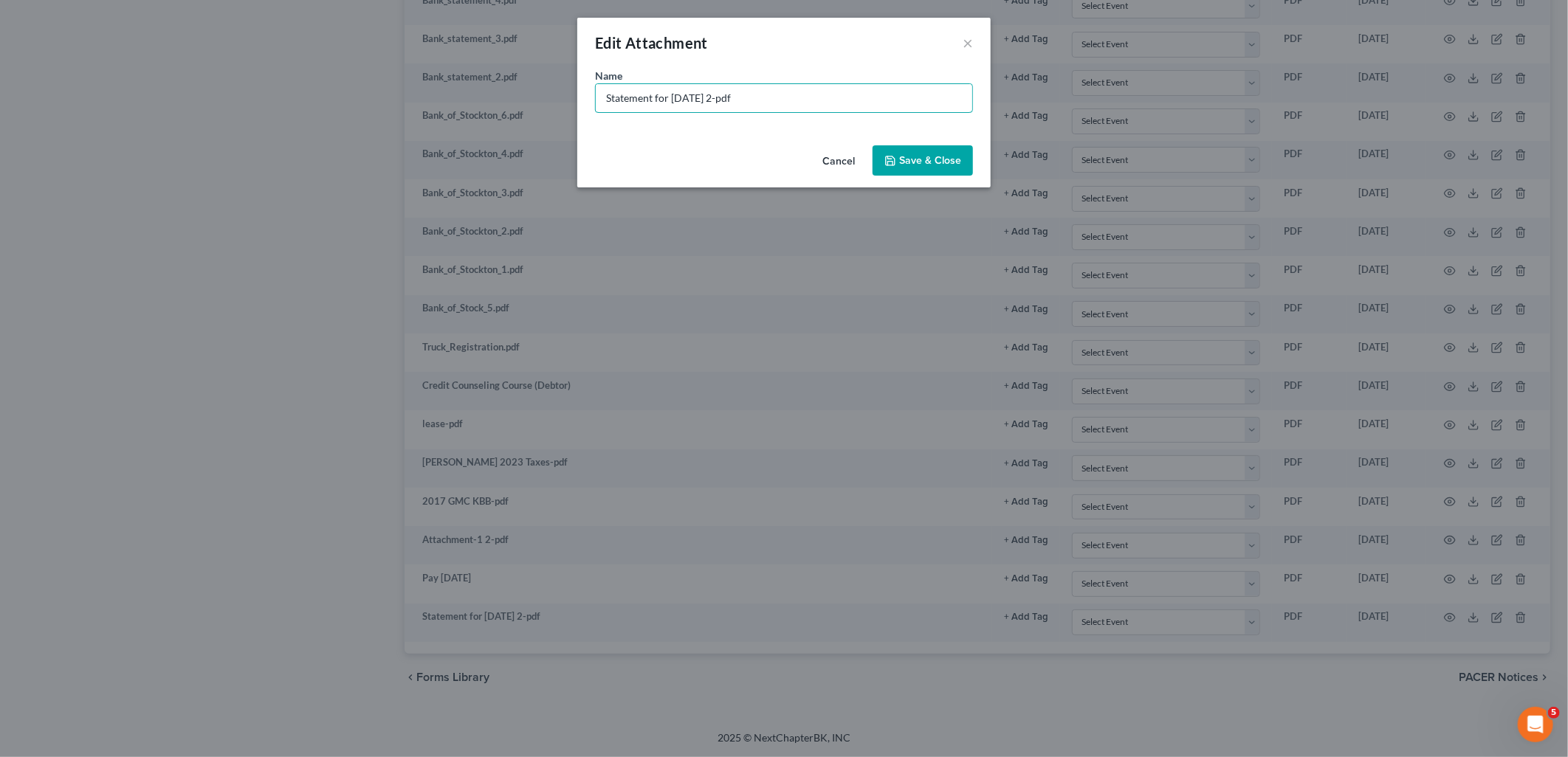
drag, startPoint x: 841, startPoint y: 105, endPoint x: 520, endPoint y: 105, distance: 321.0
click at [530, 105] on div "Edit Attachment × Name * Statement for [DATE] 2-pdf Cancel Save & Close" at bounding box center [784, 378] width 1568 height 757
type input "Pay [DATE]"
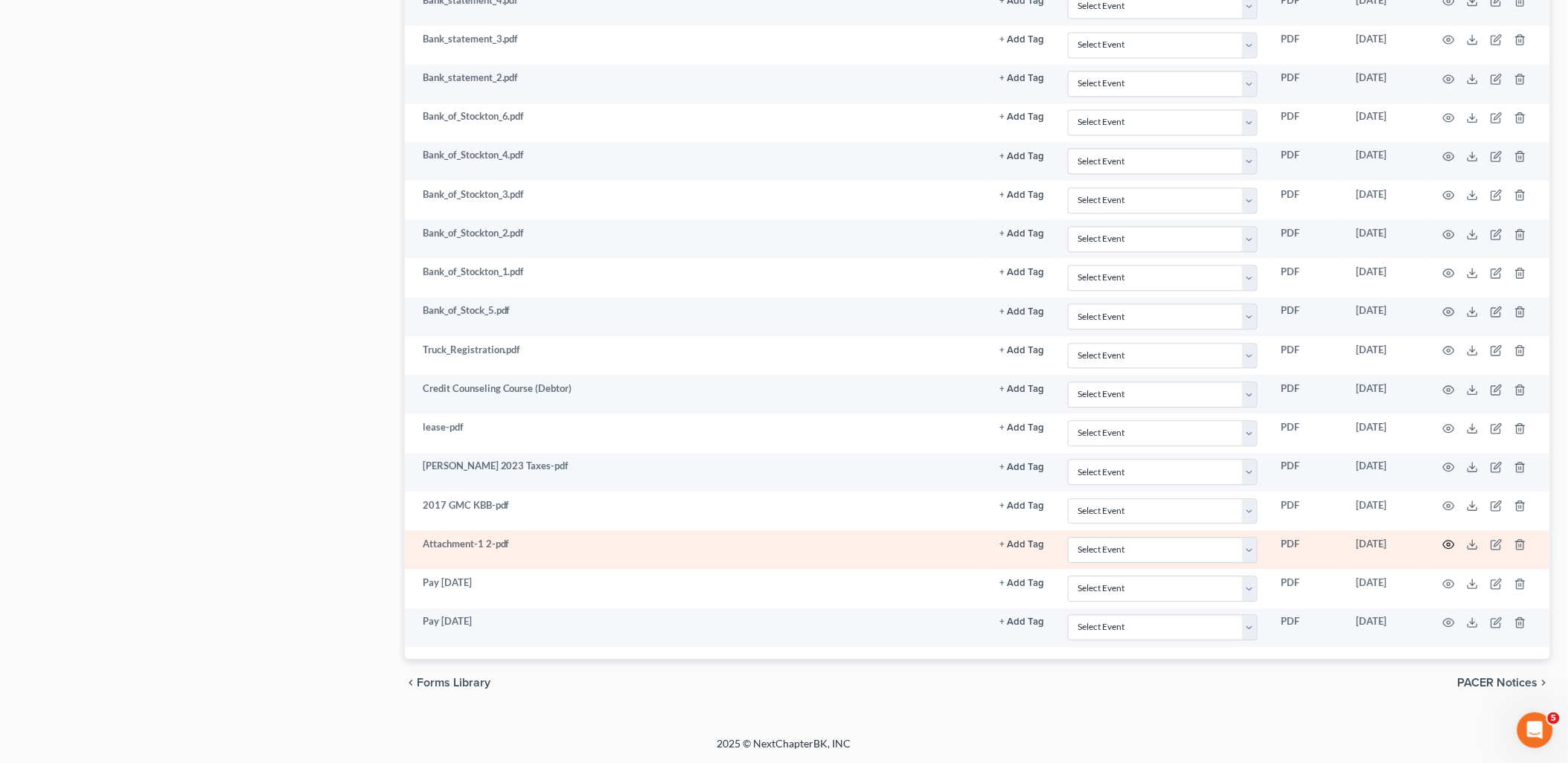
click at [1447, 544] on icon "button" at bounding box center [1449, 544] width 12 height 12
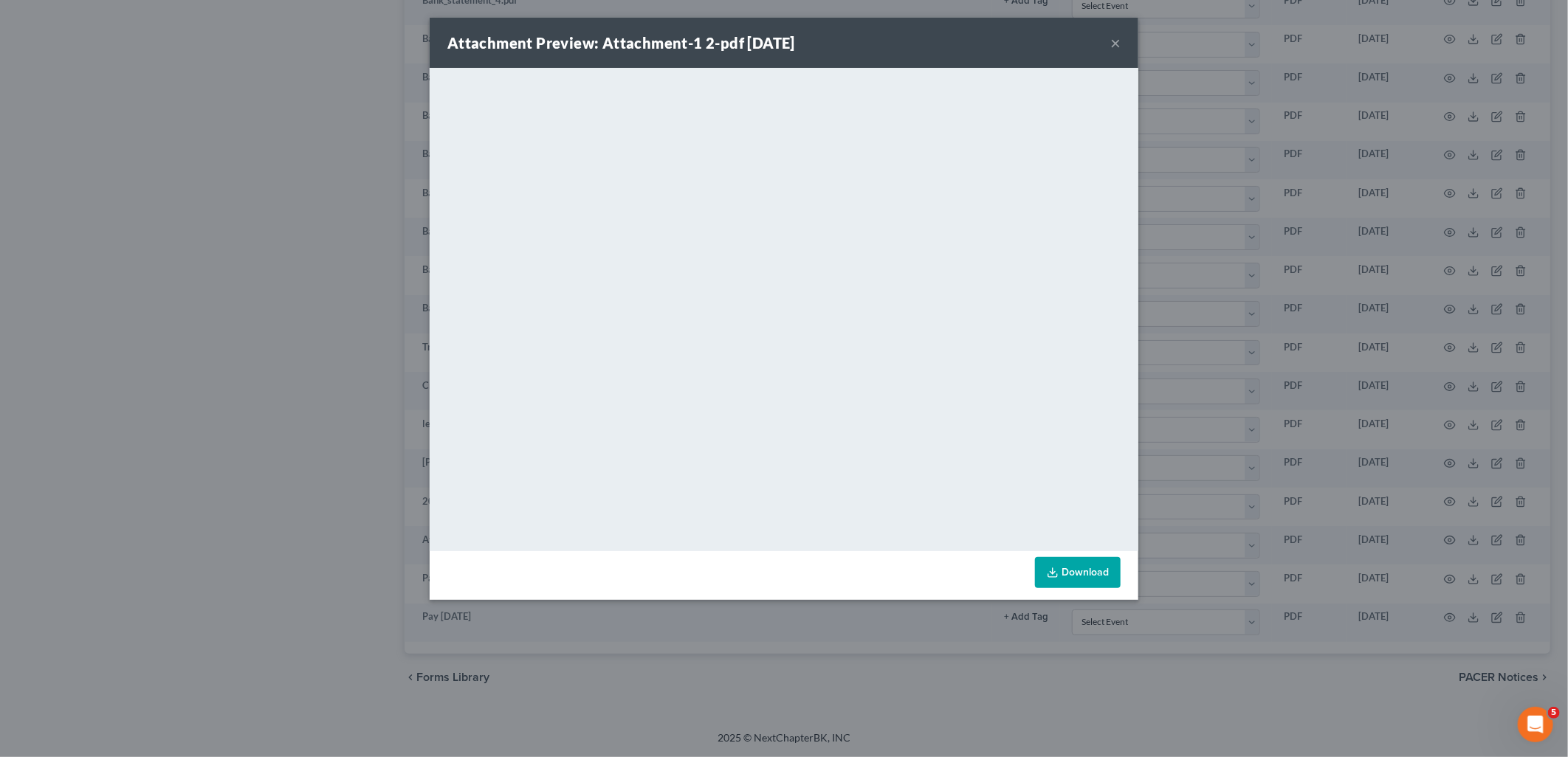
click at [1120, 45] on button "×" at bounding box center [1115, 43] width 10 height 18
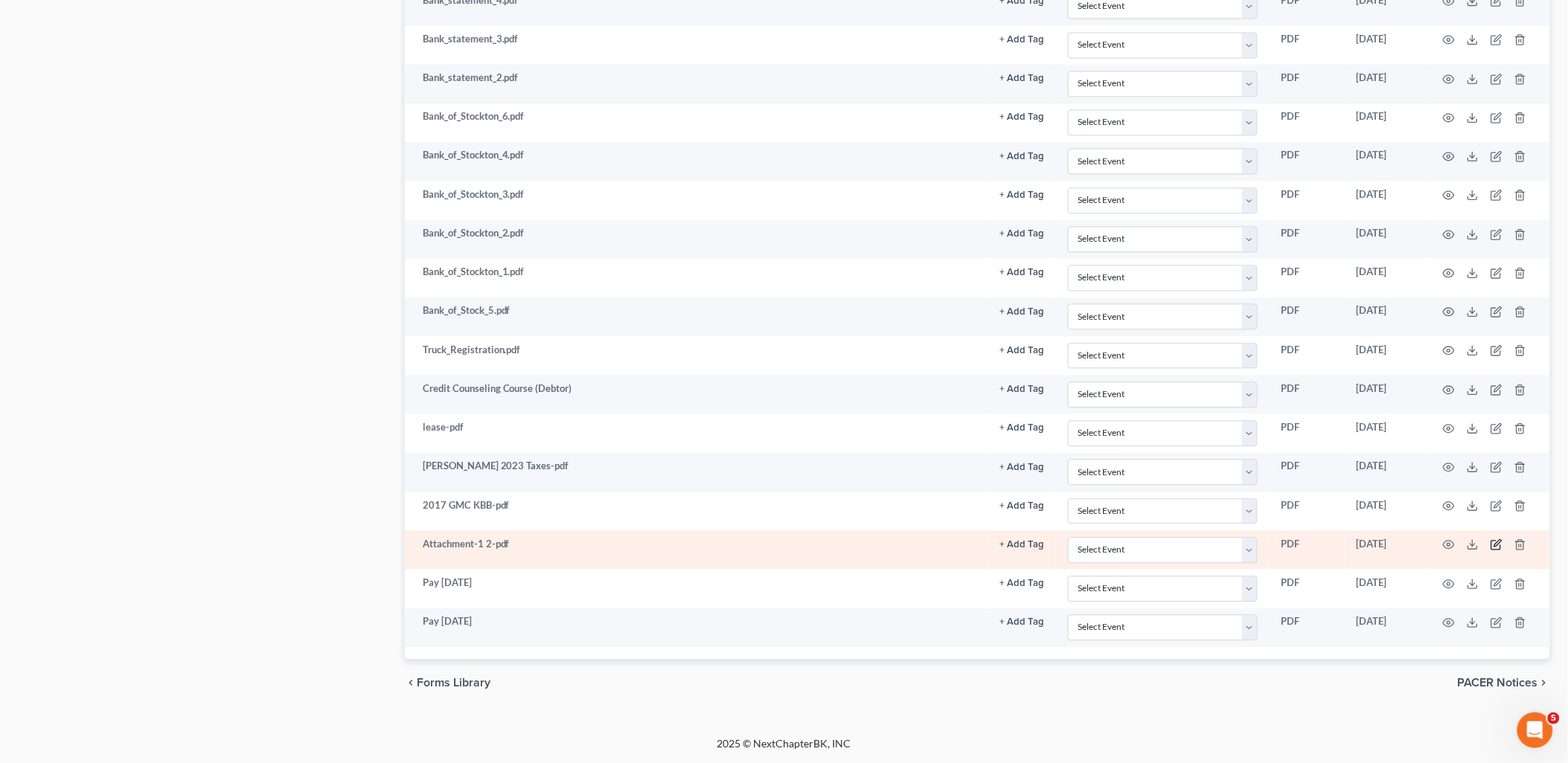
click at [1497, 546] on icon "button" at bounding box center [1497, 543] width 7 height 7
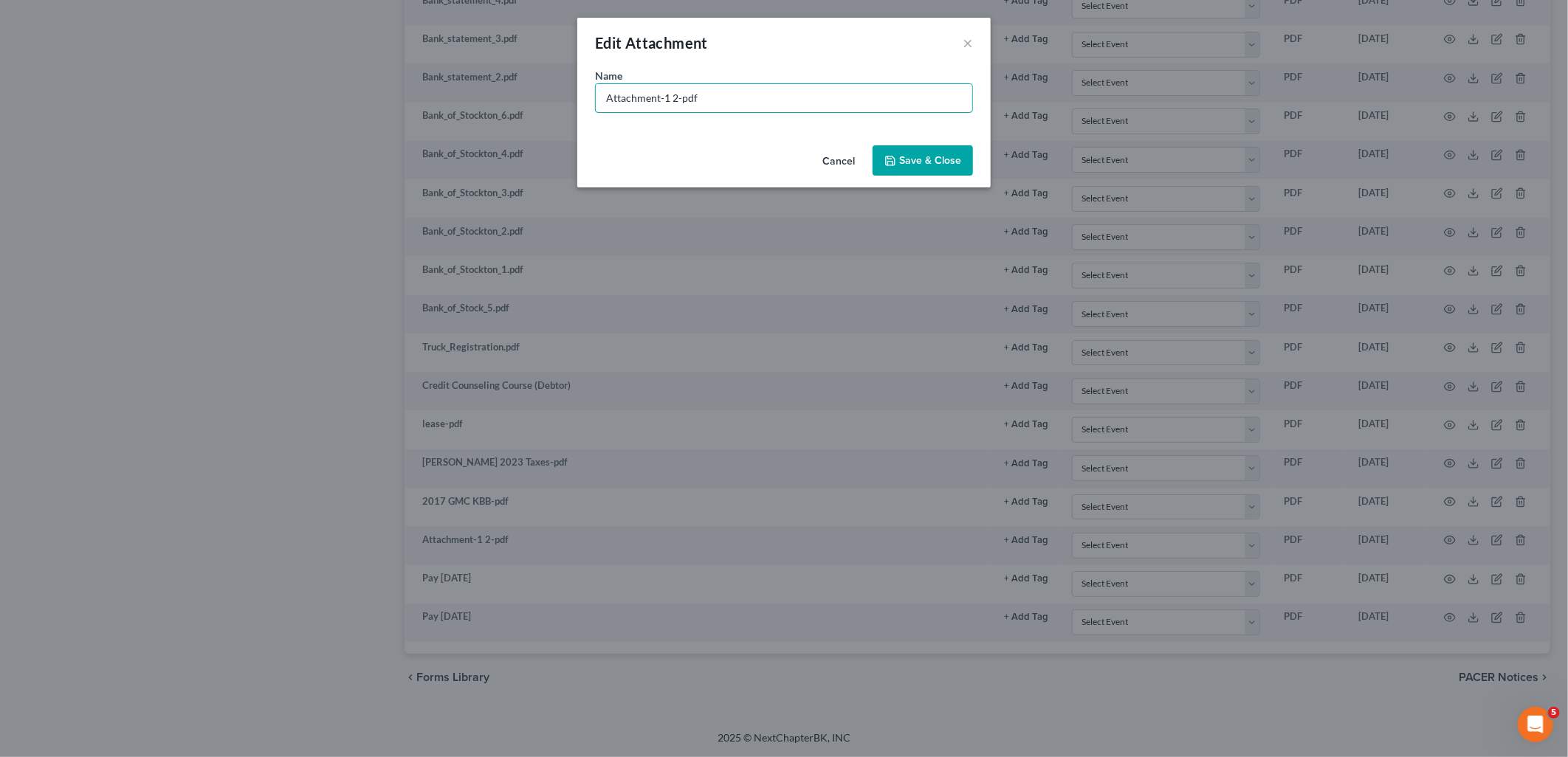
drag, startPoint x: 766, startPoint y: 99, endPoint x: 541, endPoint y: 97, distance: 225.0
click at [541, 97] on div "Edit Attachment × Name * Attachment-1 2-pdf Cancel Save & Close" at bounding box center [784, 378] width 1568 height 757
type input "BOTW 8.2025 statement"
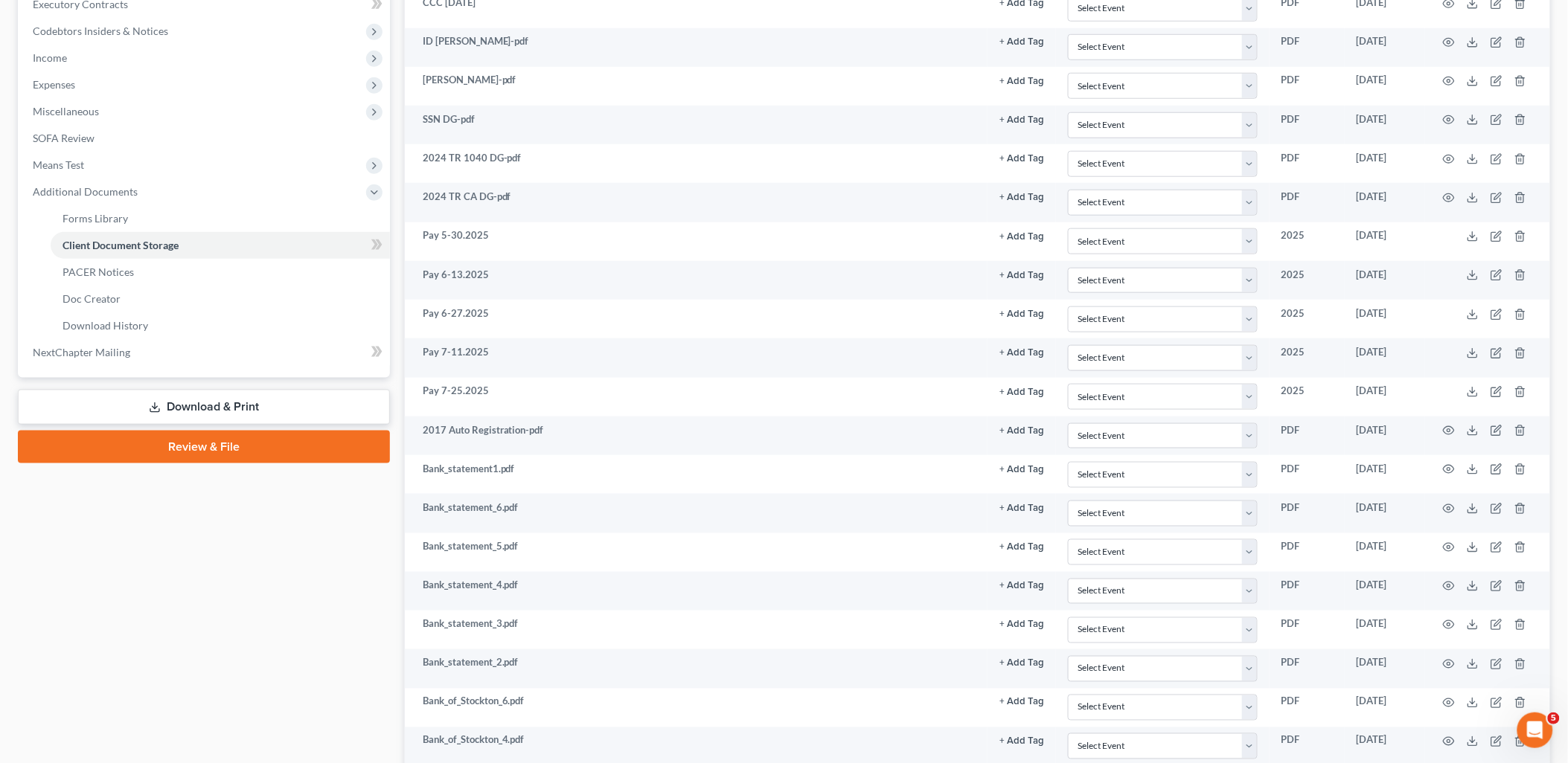
scroll to position [0, 0]
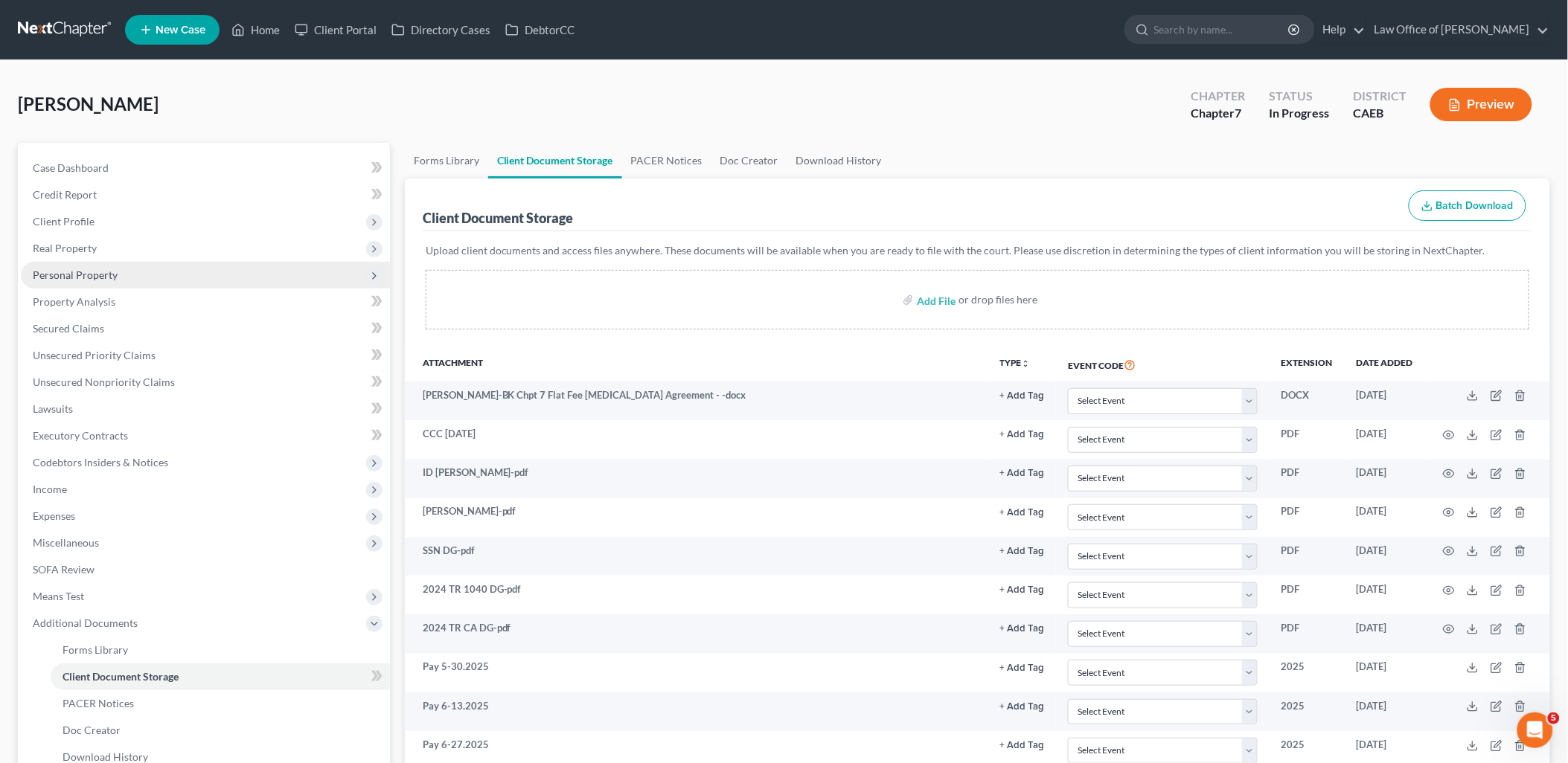
click at [67, 273] on span "Personal Property" at bounding box center [75, 275] width 85 height 13
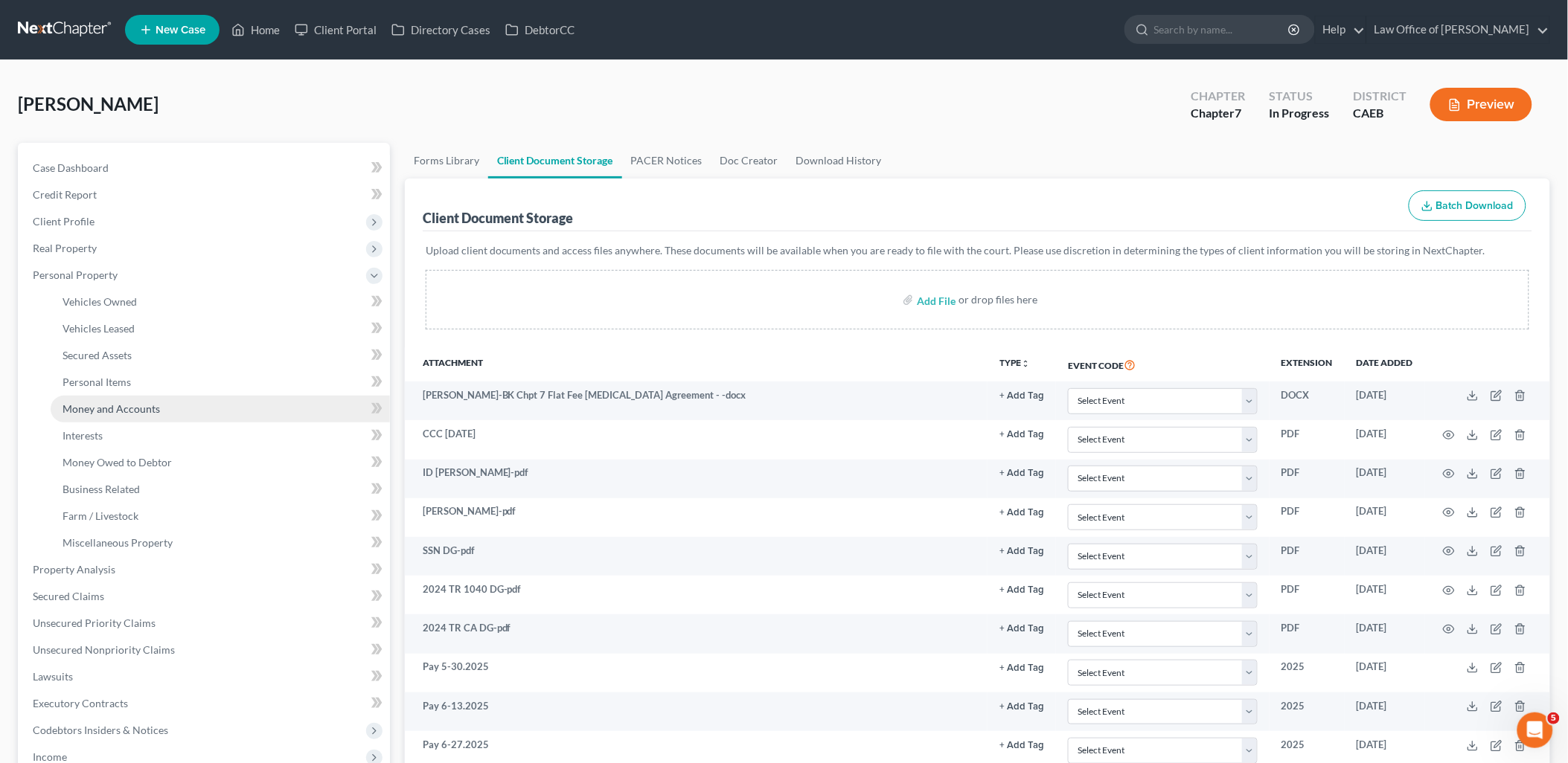
click at [88, 403] on span "Money and Accounts" at bounding box center [111, 409] width 97 height 13
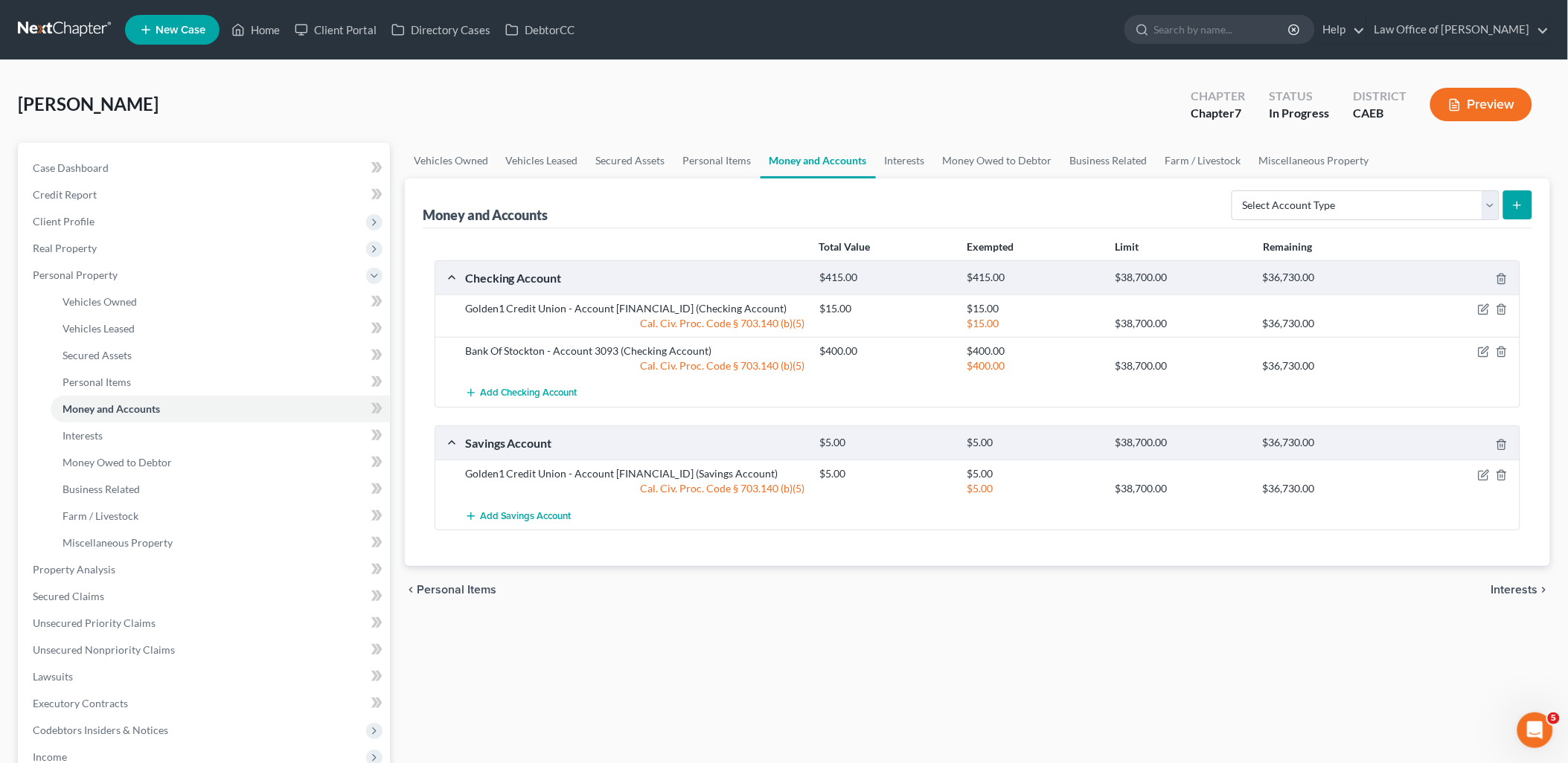
click at [570, 351] on div "Bank Of Stockton - Account 3093 (Checking Account)" at bounding box center [634, 351] width 354 height 15
click at [68, 169] on span "Case Dashboard" at bounding box center [71, 168] width 76 height 13
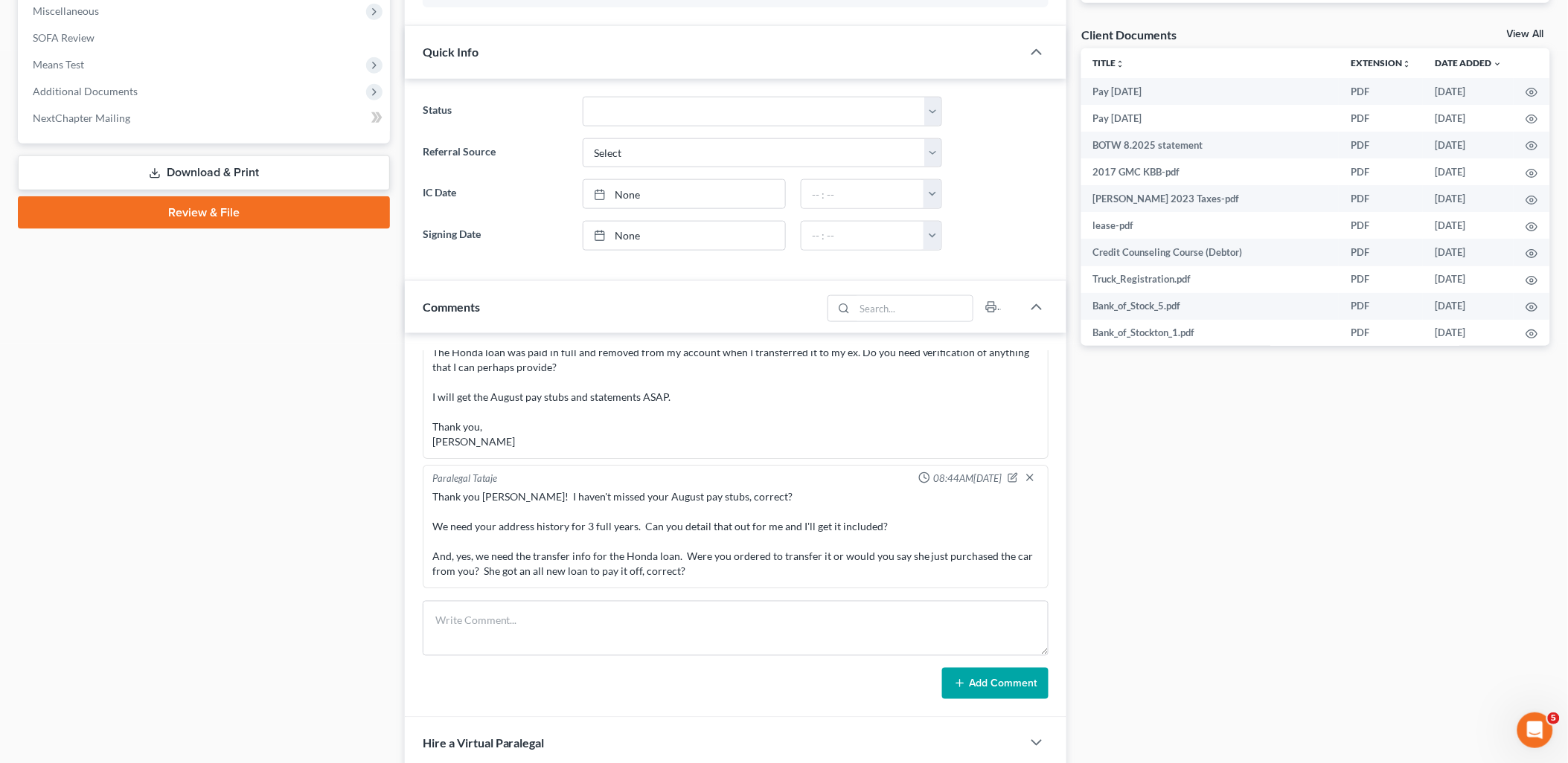
scroll to position [827, 0]
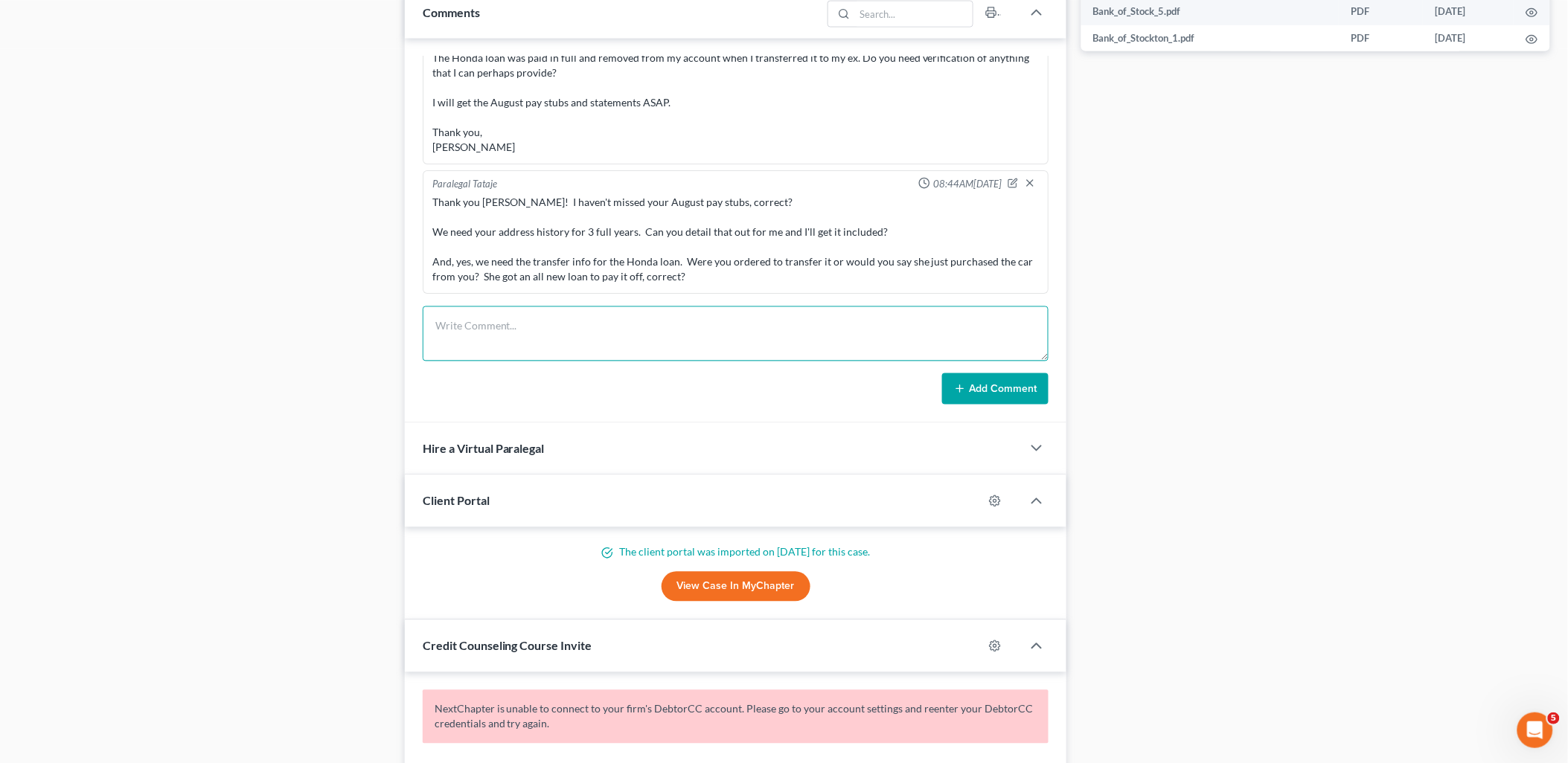
click at [524, 339] on textarea at bounding box center [736, 334] width 627 height 55
paste textarea "Hello [PERSON_NAME], Sorry for the delay in gathering all these documents. As f…"
type textarea "Hello [PERSON_NAME], Sorry for the delay in gathering all these documents. As f…"
click at [985, 390] on button "Add Comment" at bounding box center [996, 389] width 107 height 31
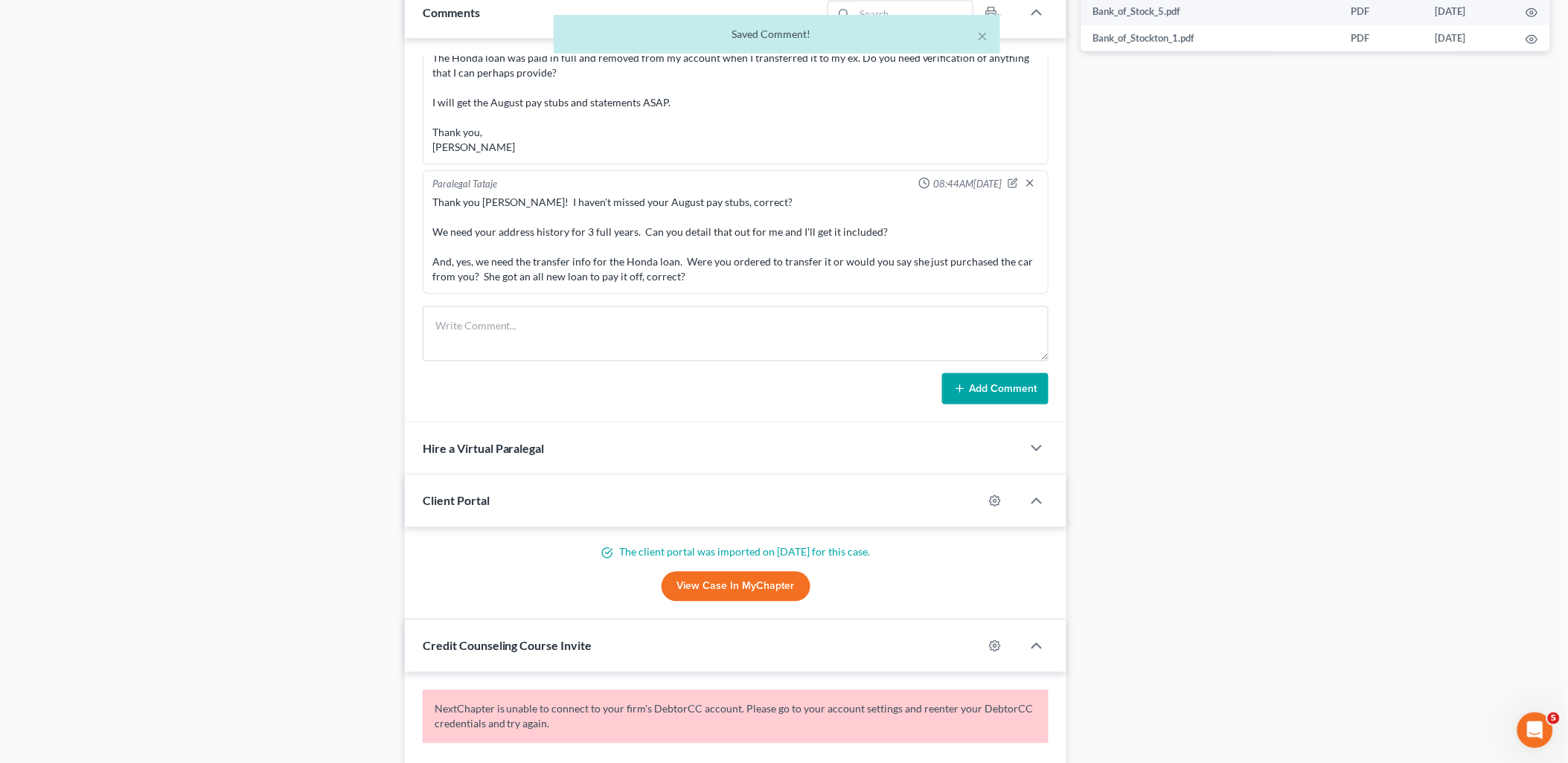
scroll to position [1943, 0]
